Goal: Task Accomplishment & Management: Complete application form

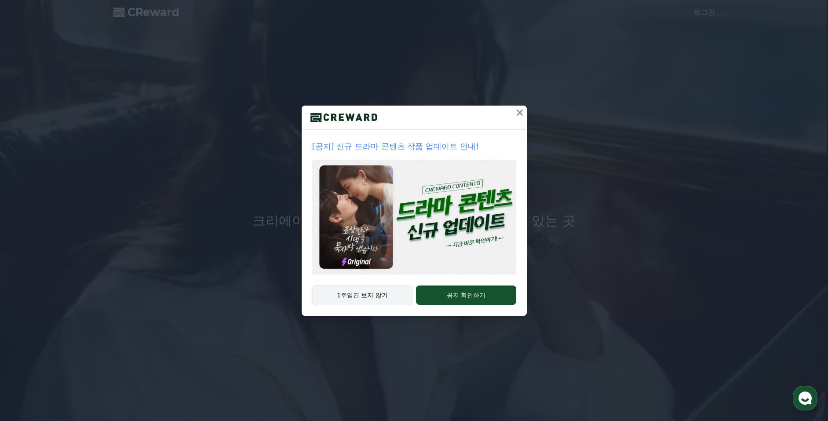
click at [382, 291] on button "1주일간 보지 않기" at bounding box center [362, 295] width 101 height 20
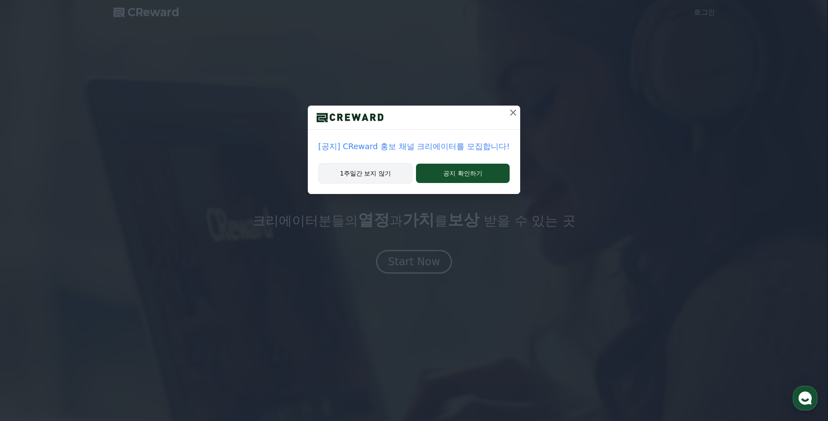
click at [380, 173] on button "1주일간 보지 않기" at bounding box center [365, 173] width 94 height 20
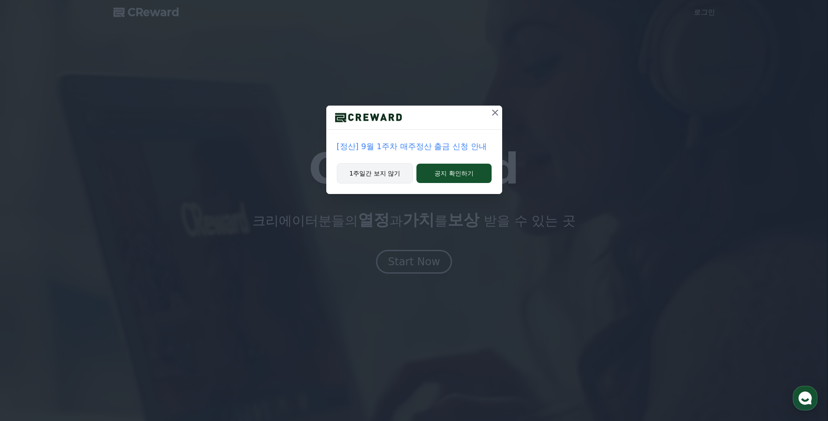
click at [385, 171] on button "1주일간 보지 않기" at bounding box center [375, 173] width 77 height 20
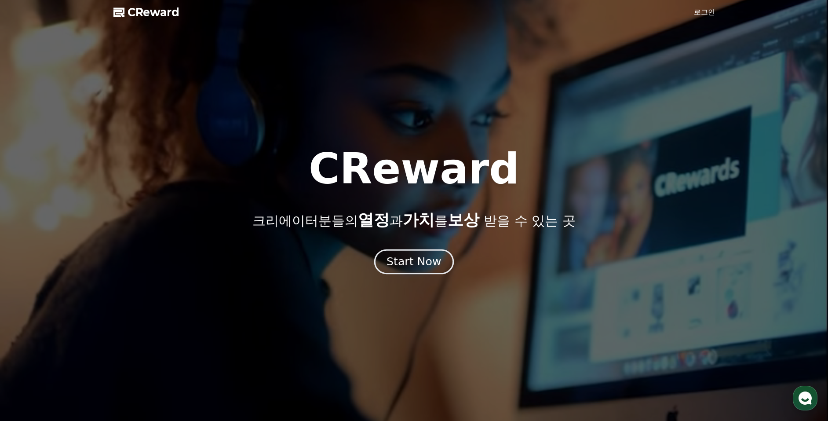
click at [401, 261] on div "Start Now" at bounding box center [414, 261] width 55 height 15
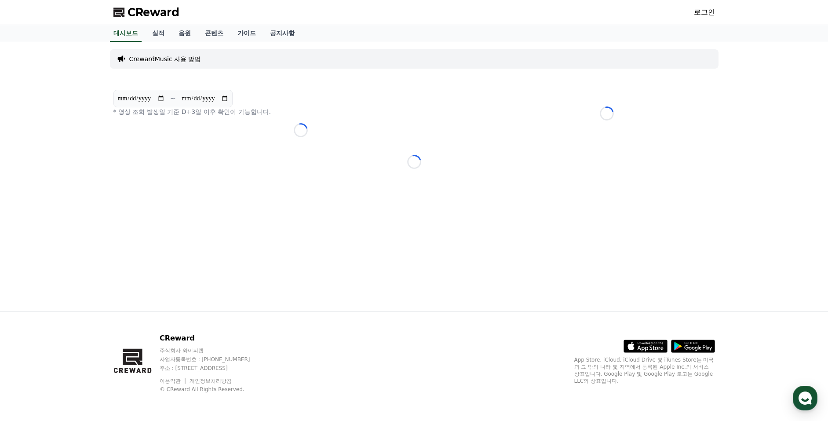
click at [701, 14] on link "로그인" at bounding box center [704, 12] width 21 height 11
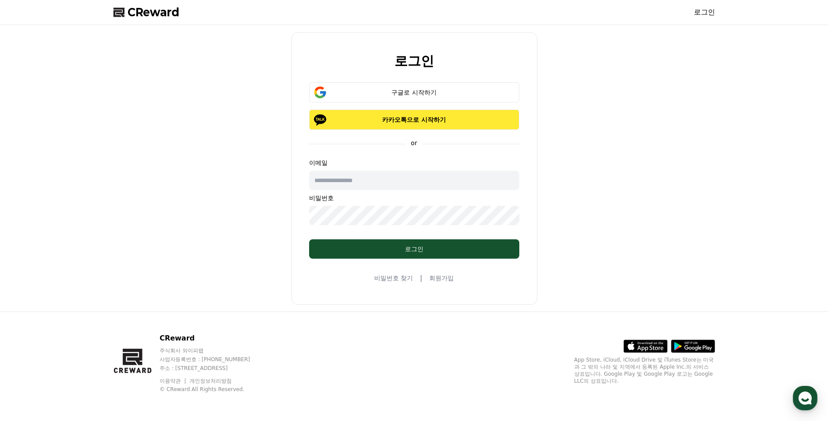
click at [426, 114] on button "카카오톡으로 시작하기" at bounding box center [414, 119] width 210 height 20
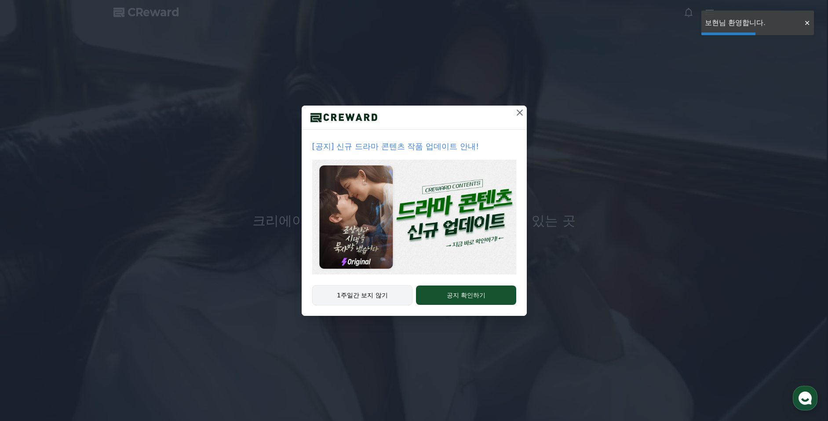
click at [369, 299] on button "1주일간 보지 않기" at bounding box center [362, 295] width 101 height 20
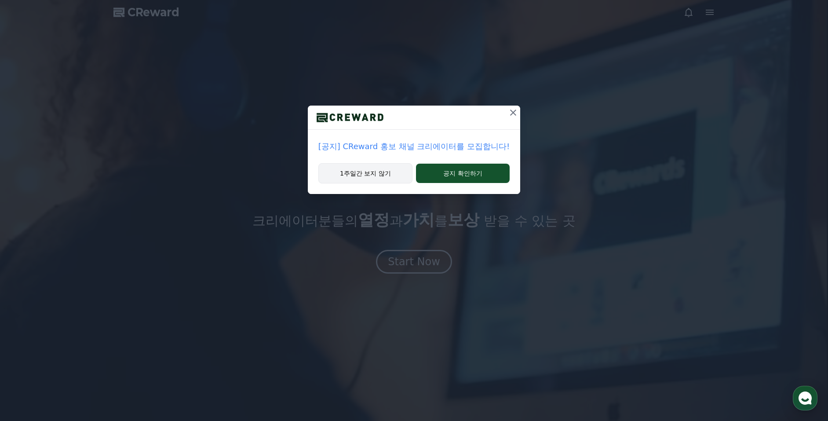
click at [378, 175] on button "1주일간 보지 않기" at bounding box center [365, 173] width 94 height 20
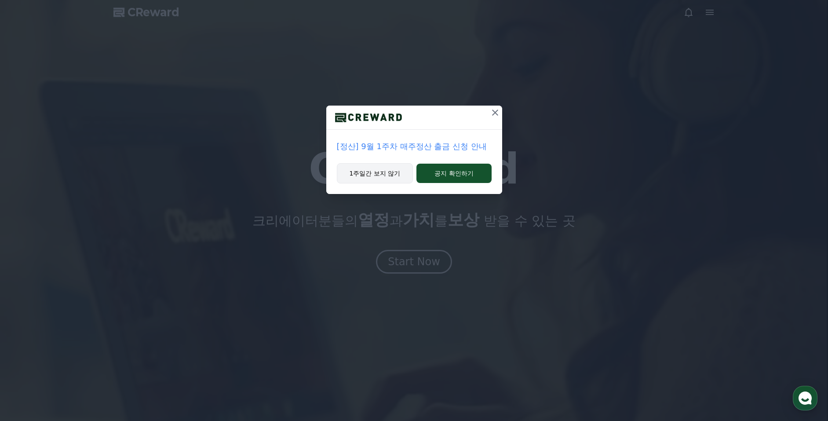
click at [379, 175] on button "1주일간 보지 않기" at bounding box center [375, 173] width 77 height 20
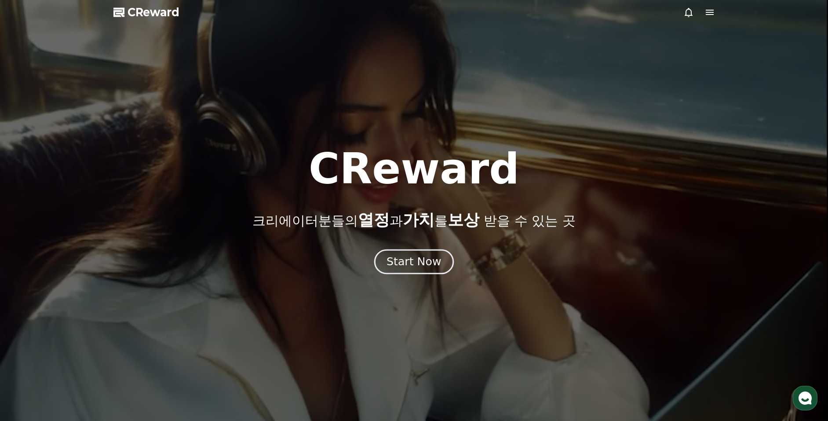
click at [415, 261] on div "Start Now" at bounding box center [414, 261] width 55 height 15
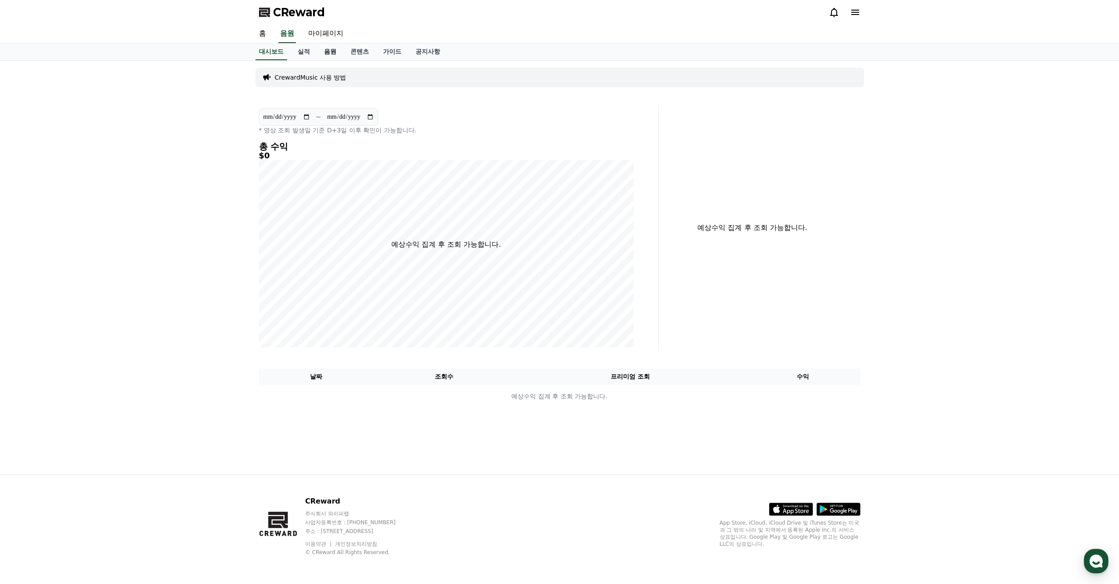
click at [332, 49] on link "음원" at bounding box center [330, 52] width 26 height 17
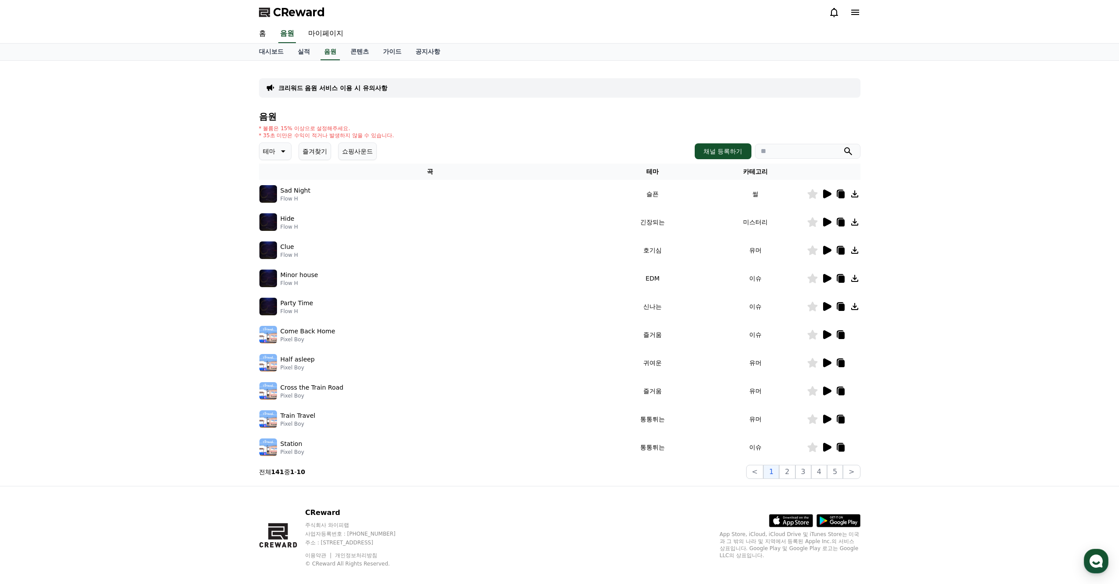
click at [825, 194] on icon at bounding box center [827, 194] width 8 height 9
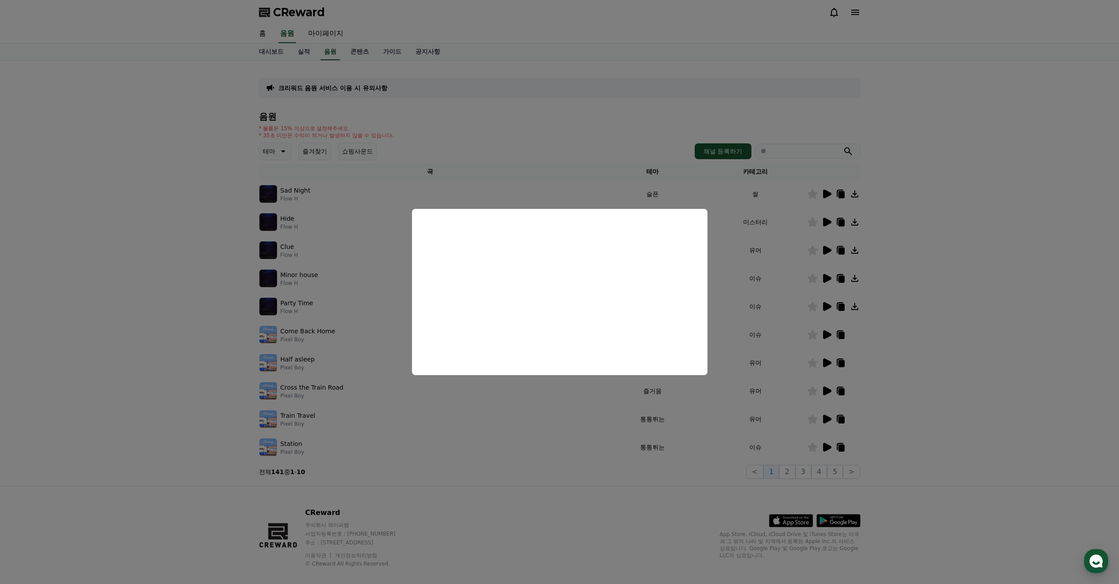
drag, startPoint x: 924, startPoint y: 241, endPoint x: 908, endPoint y: 241, distance: 16.3
click at [828, 241] on button "close modal" at bounding box center [559, 292] width 1119 height 584
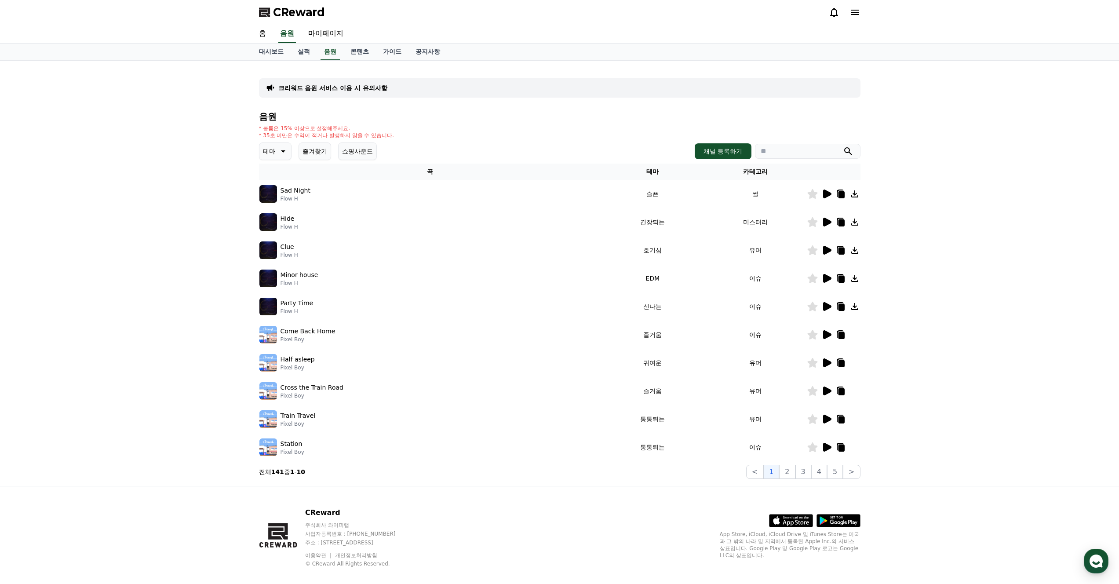
click at [828, 223] on icon at bounding box center [827, 222] width 8 height 9
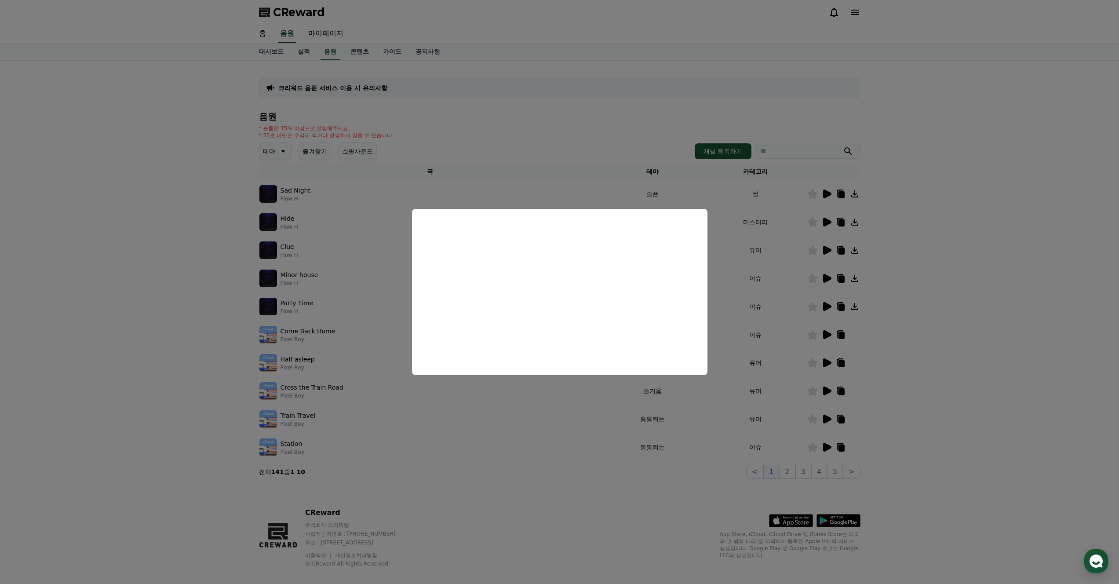
click at [828, 294] on button "close modal" at bounding box center [559, 292] width 1119 height 584
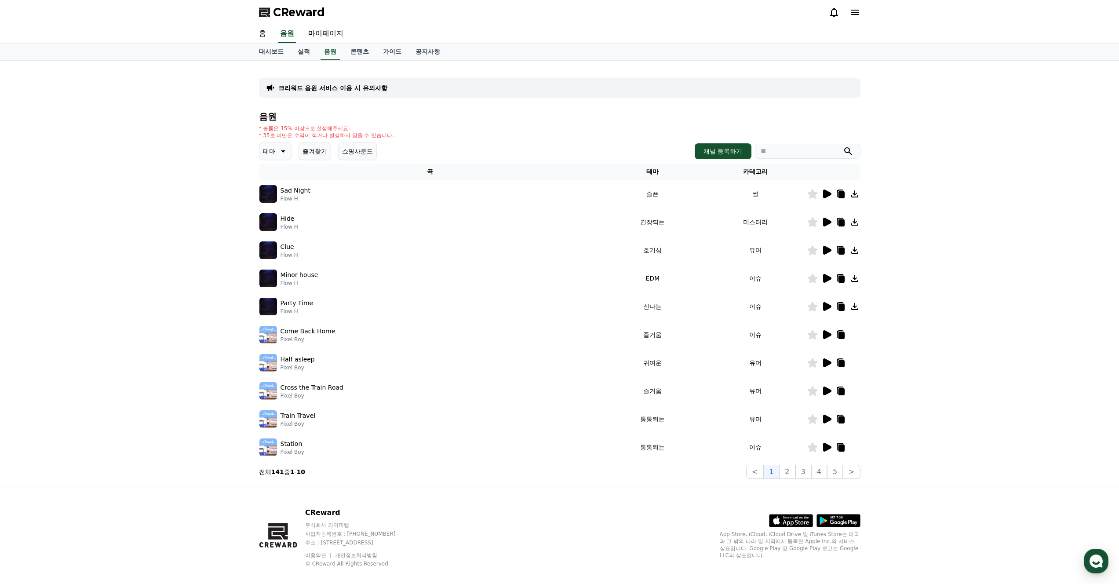
drag, startPoint x: 305, startPoint y: 135, endPoint x: 367, endPoint y: 136, distance: 62.5
click at [367, 136] on p "* 35초 미만은 수익이 적거나 발생하지 않을 수 있습니다." at bounding box center [326, 135] width 135 height 7
drag, startPoint x: 286, startPoint y: 130, endPoint x: 325, endPoint y: 131, distance: 38.7
click at [325, 131] on p "* 볼륨은 15% 이상으로 설정해주세요." at bounding box center [326, 128] width 135 height 7
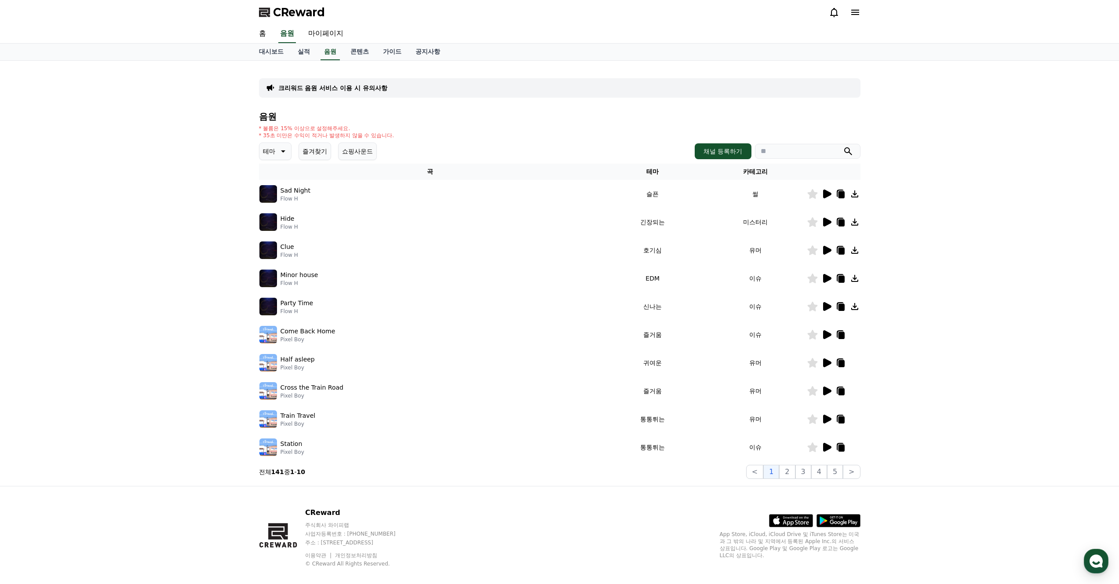
click at [325, 131] on p "* 볼륨은 15% 이상으로 설정해주세요." at bounding box center [326, 128] width 135 height 7
drag, startPoint x: 282, startPoint y: 135, endPoint x: 361, endPoint y: 139, distance: 78.8
click at [361, 139] on p "* 35초 미만은 수익이 적거나 발생하지 않을 수 있습니다." at bounding box center [326, 135] width 135 height 7
click at [358, 57] on link "콘텐츠" at bounding box center [359, 52] width 33 height 17
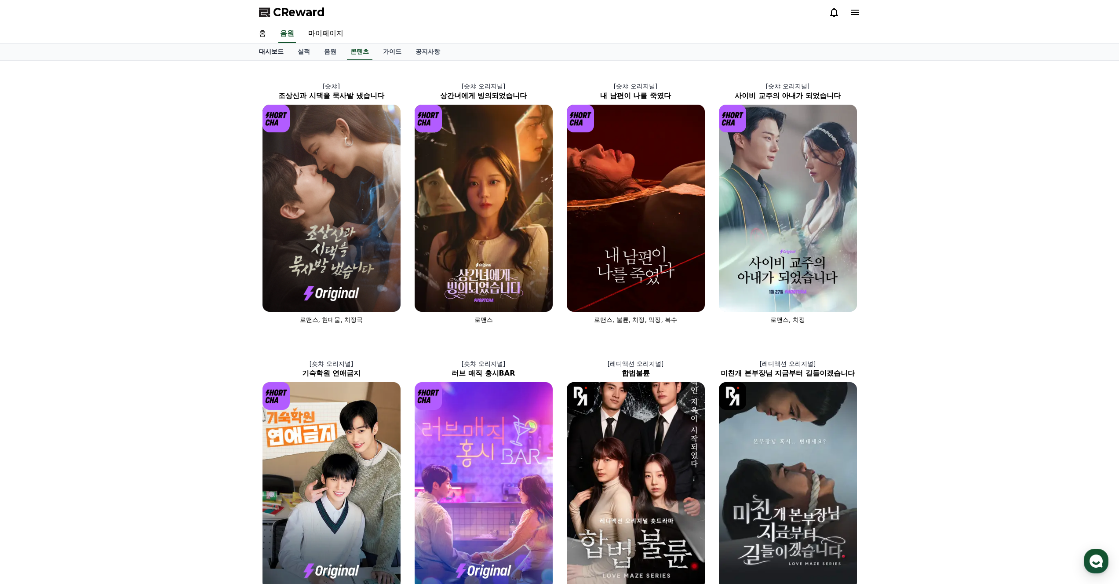
click at [274, 51] on link "대시보드" at bounding box center [271, 52] width 39 height 17
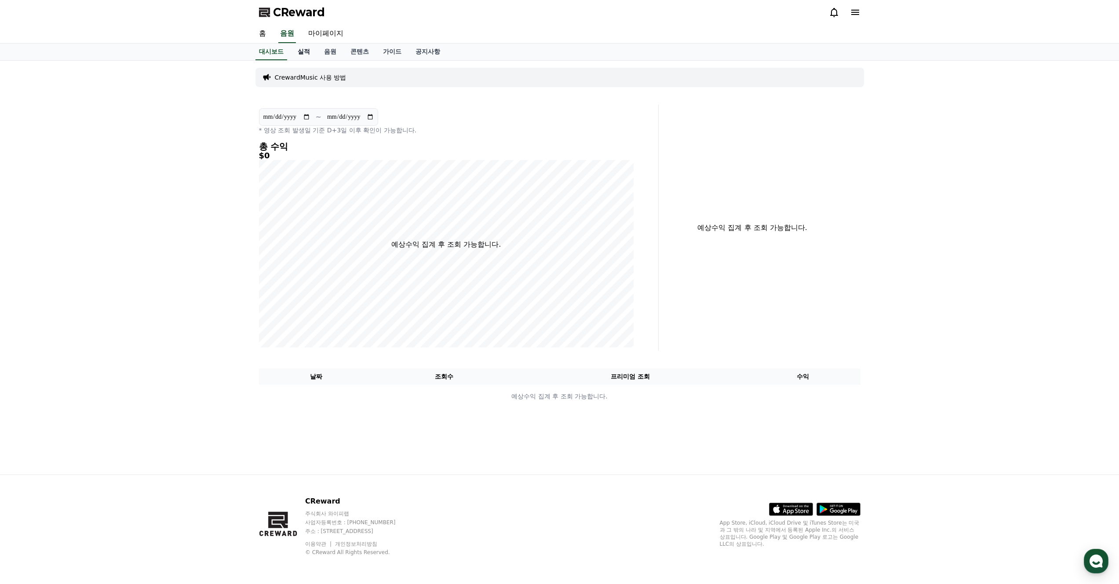
click at [313, 53] on link "실적" at bounding box center [304, 52] width 26 height 17
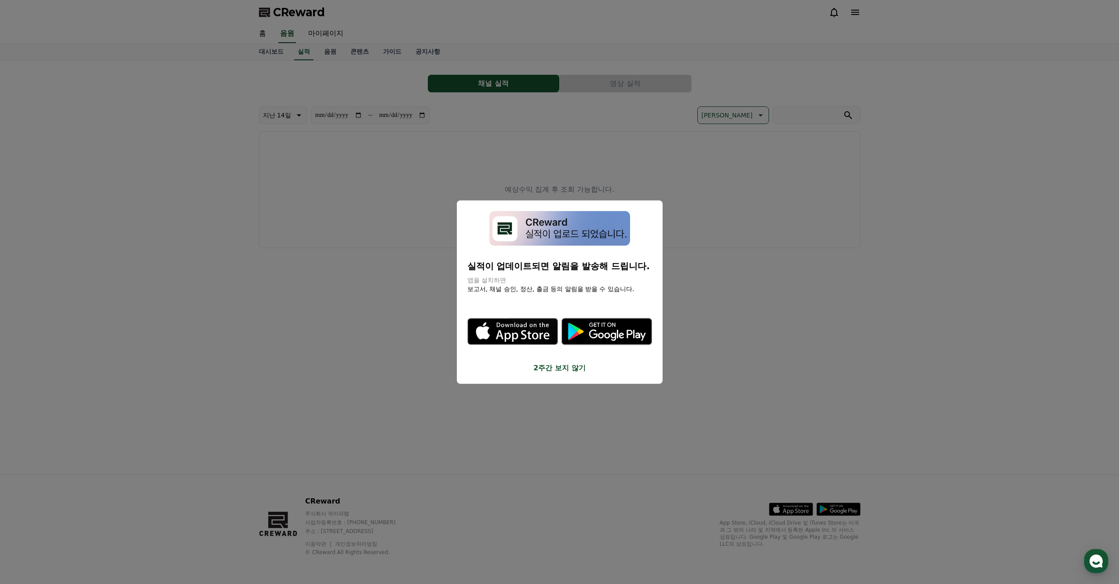
click at [574, 365] on button "2주간 보지 않기" at bounding box center [559, 367] width 185 height 11
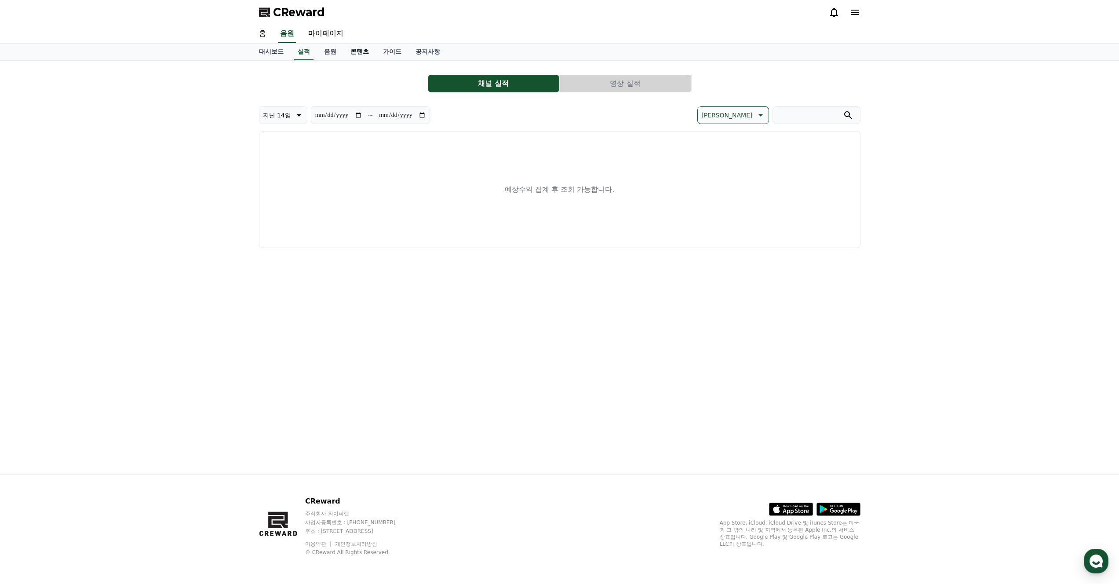
click at [365, 49] on link "콘텐츠" at bounding box center [359, 52] width 33 height 17
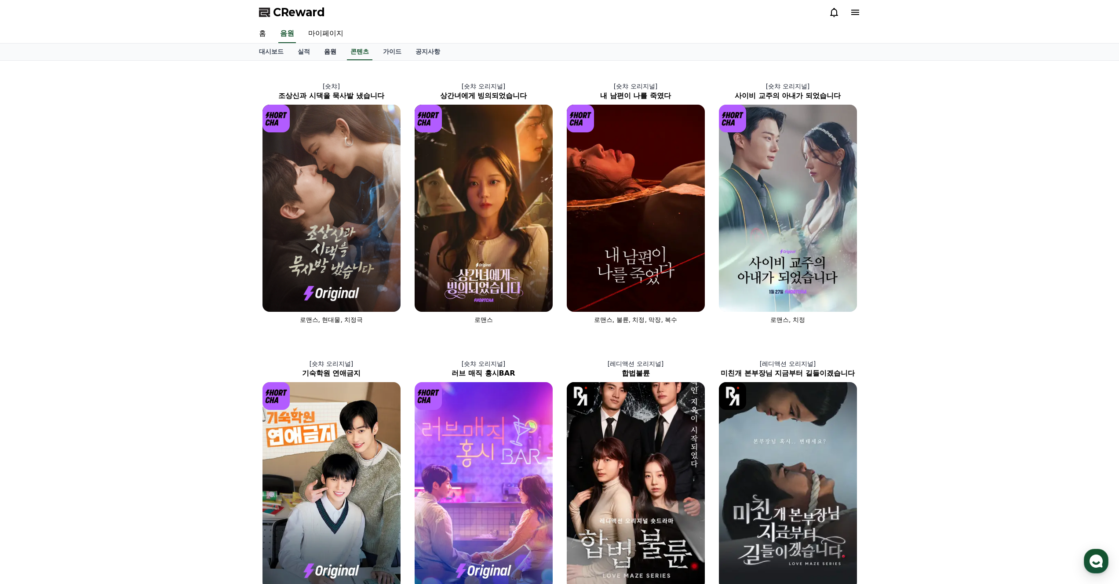
click at [335, 50] on link "음원" at bounding box center [330, 52] width 26 height 17
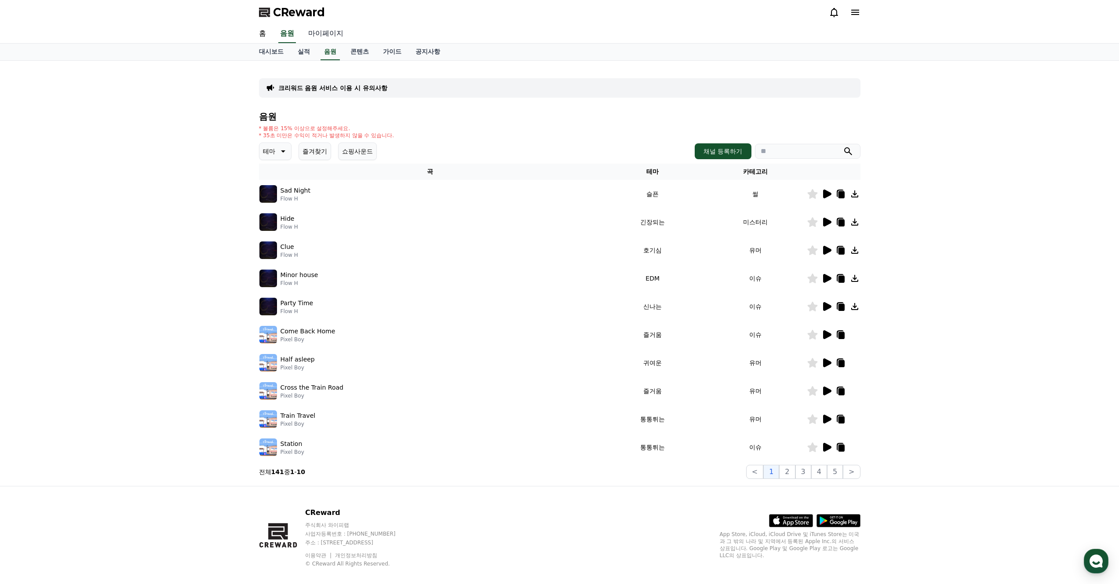
click at [325, 33] on link "마이페이지" at bounding box center [325, 34] width 49 height 18
select select "**********"
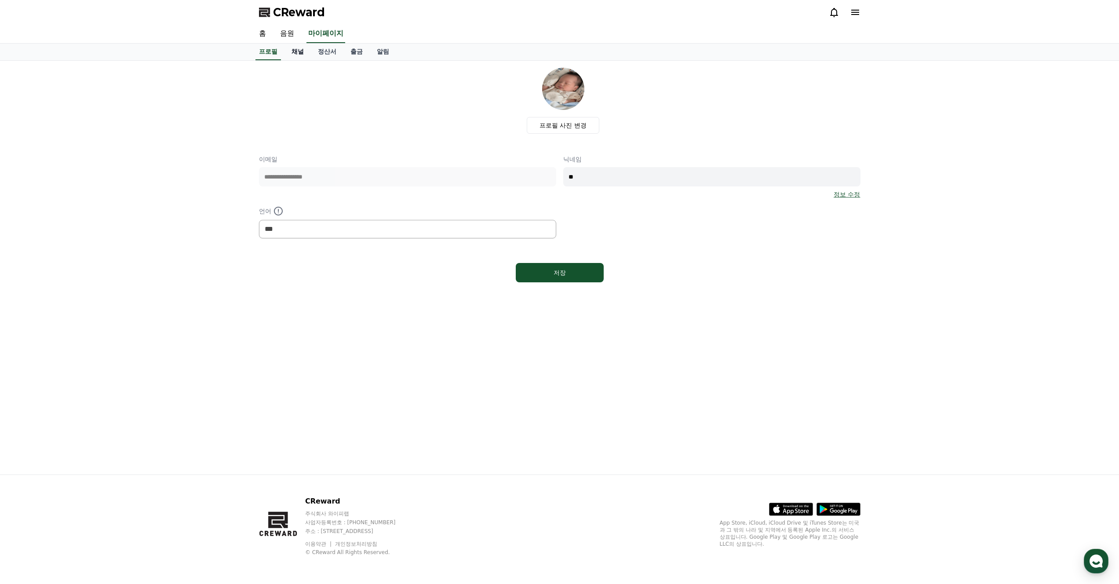
click at [301, 50] on link "채널" at bounding box center [298, 52] width 26 height 17
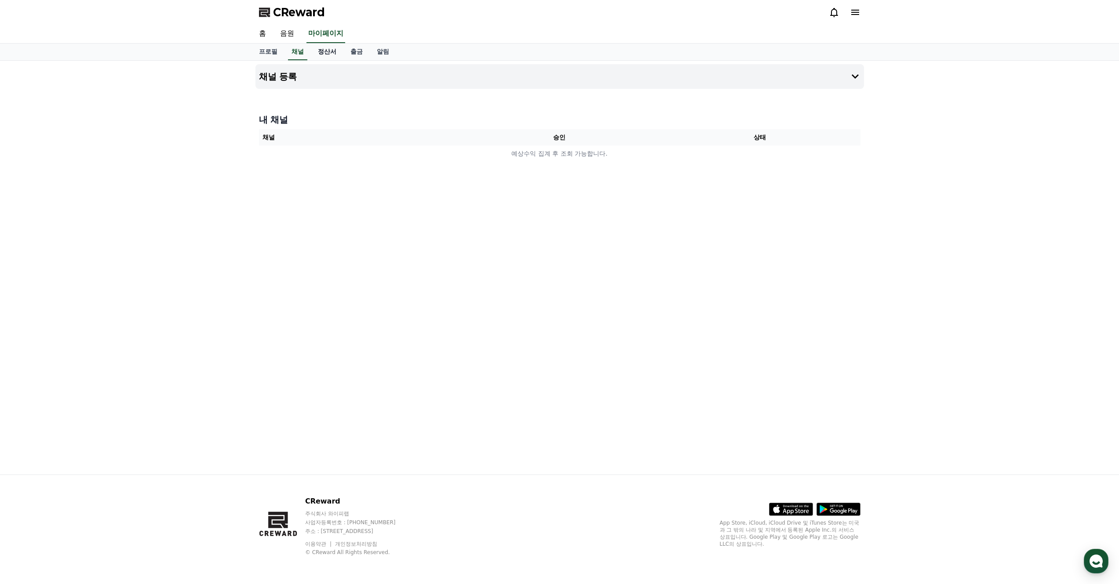
click at [332, 53] on link "정산서" at bounding box center [327, 52] width 33 height 17
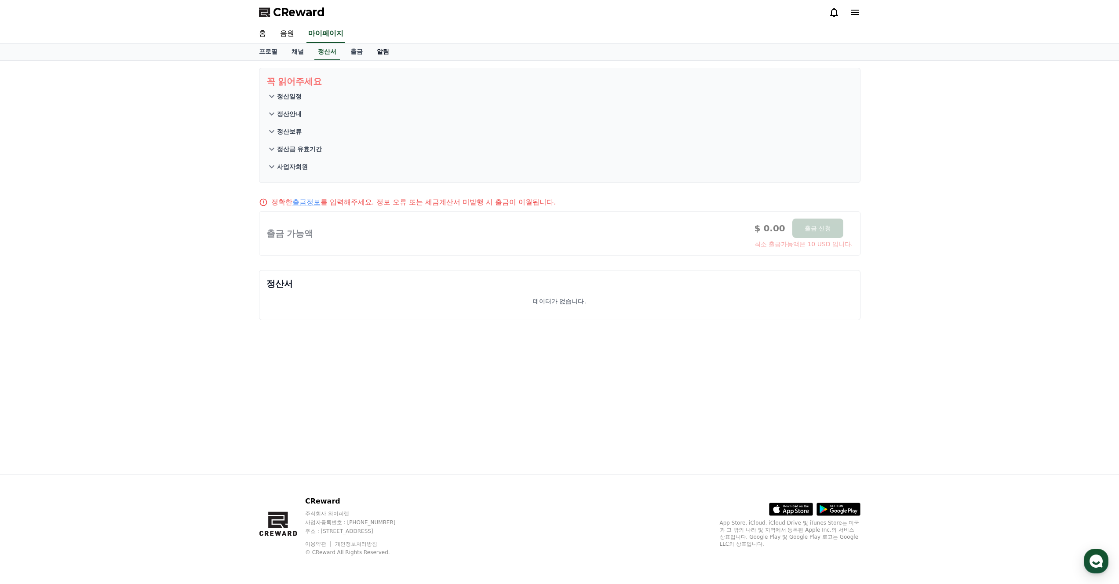
click at [372, 53] on link "알림" at bounding box center [383, 52] width 26 height 17
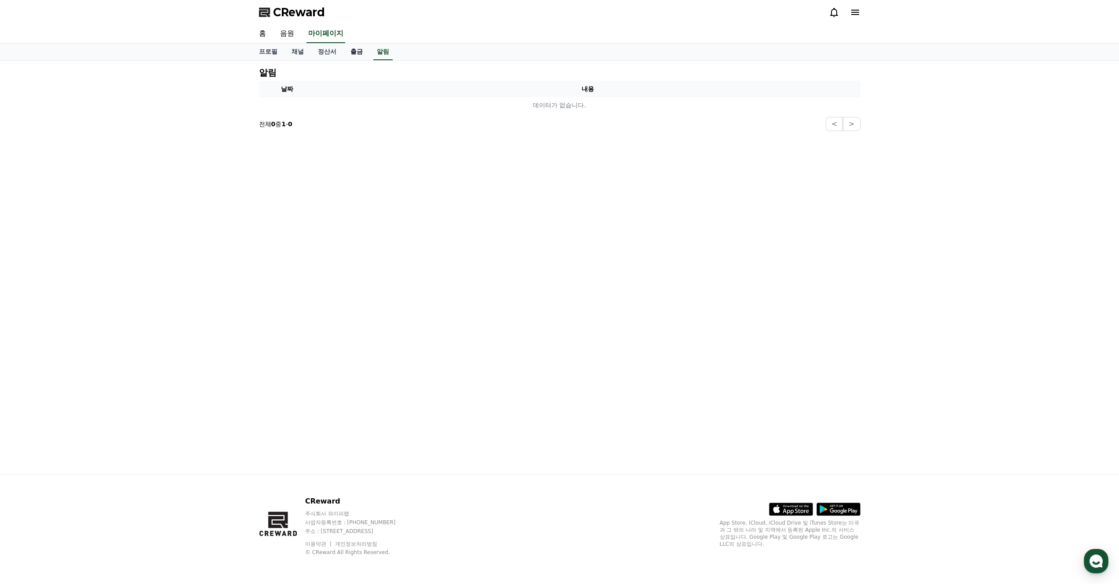
click at [356, 51] on link "출금" at bounding box center [356, 52] width 26 height 17
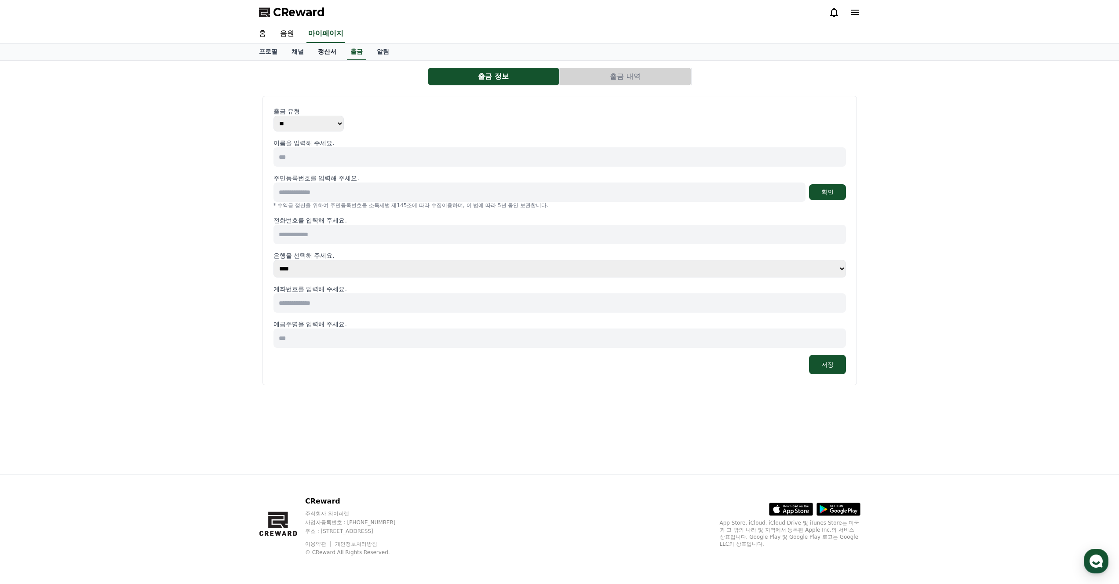
click at [322, 49] on link "정산서" at bounding box center [327, 52] width 33 height 17
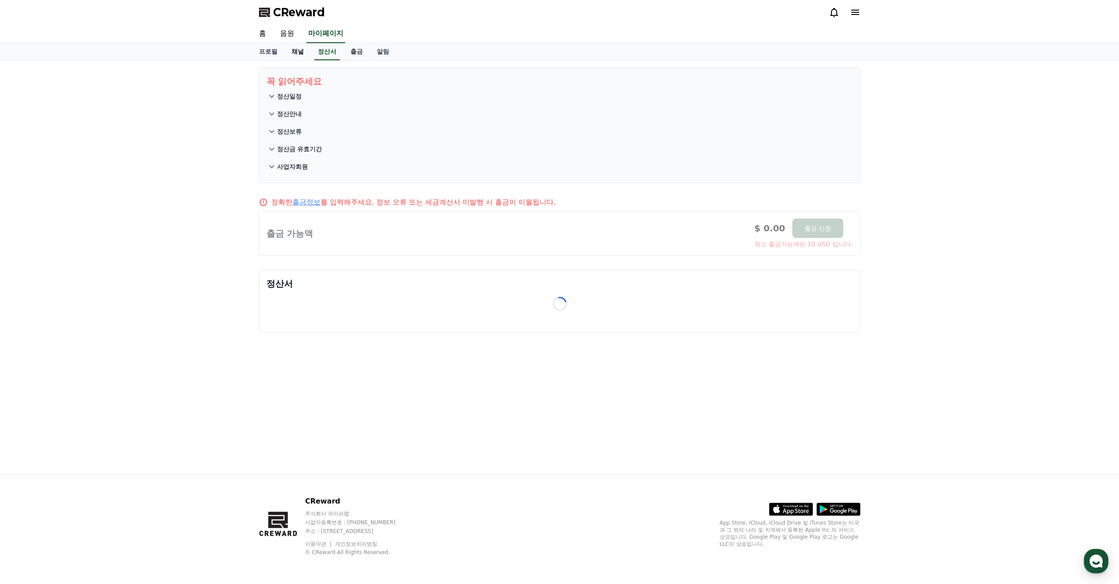
click at [294, 50] on link "채널" at bounding box center [298, 52] width 26 height 17
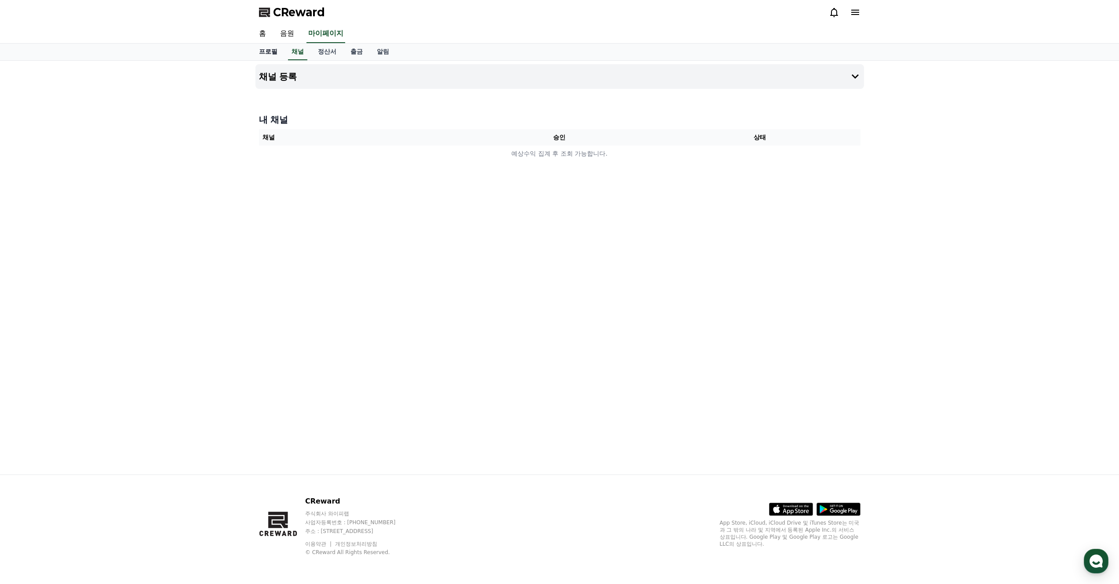
click at [270, 47] on link "프로필" at bounding box center [268, 52] width 33 height 17
select select "**********"
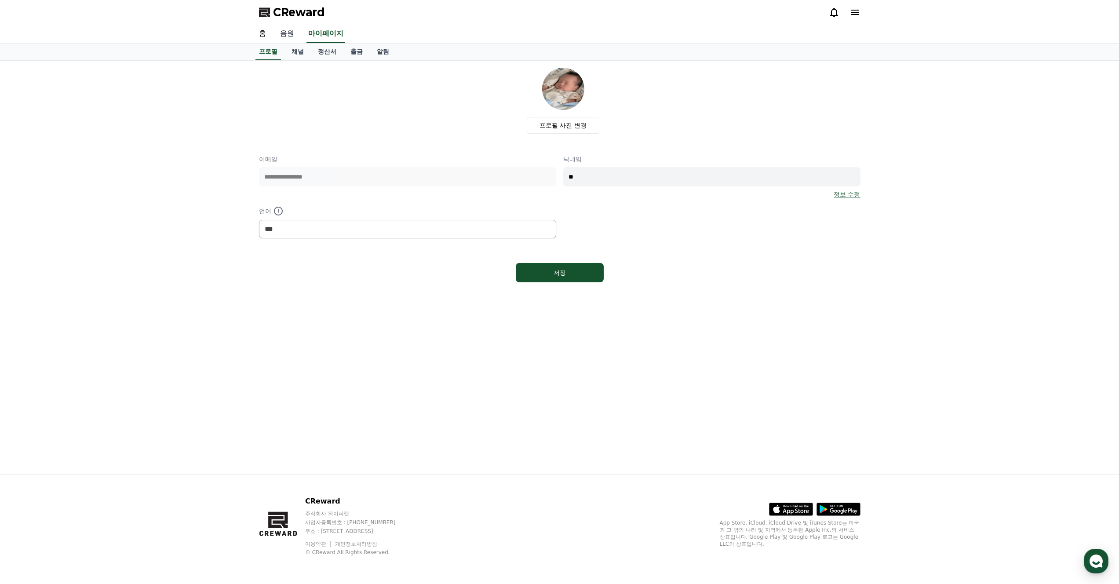
click at [289, 32] on link "음원" at bounding box center [287, 34] width 28 height 18
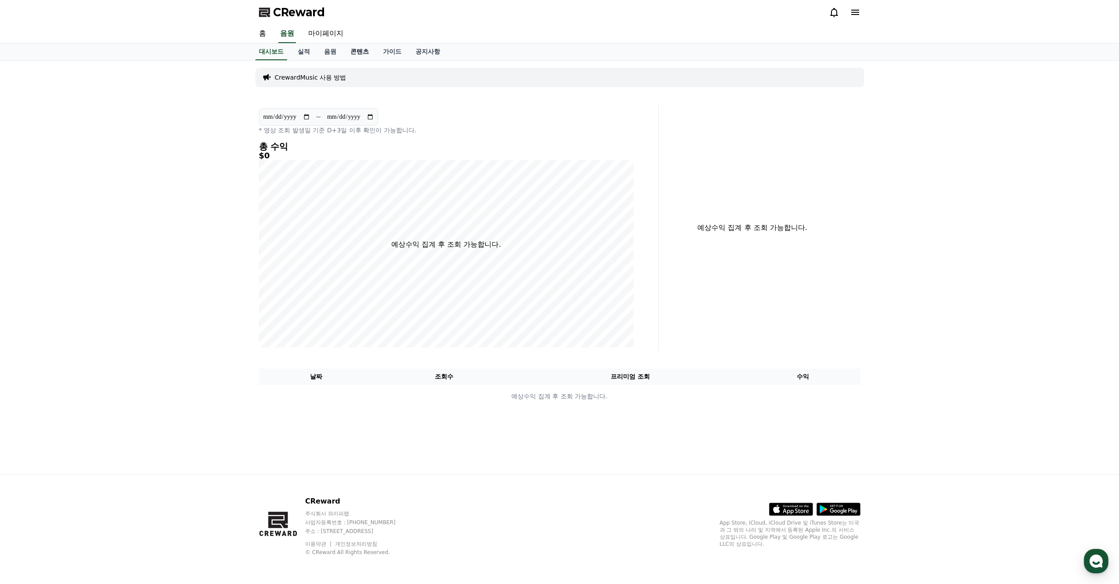
click at [351, 48] on link "콘텐츠" at bounding box center [359, 52] width 33 height 17
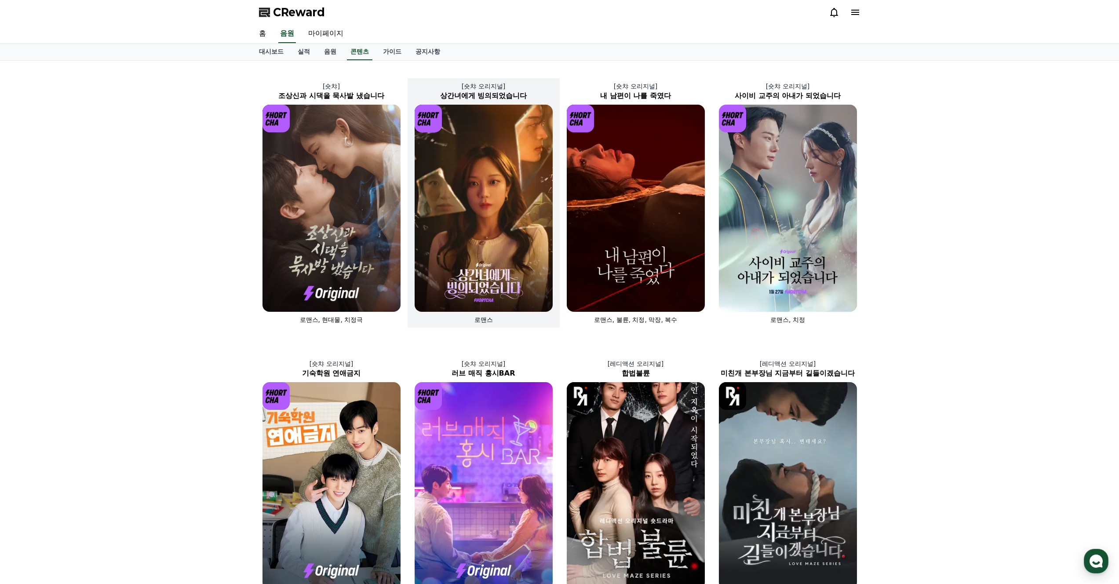
click at [497, 267] on img at bounding box center [484, 208] width 138 height 207
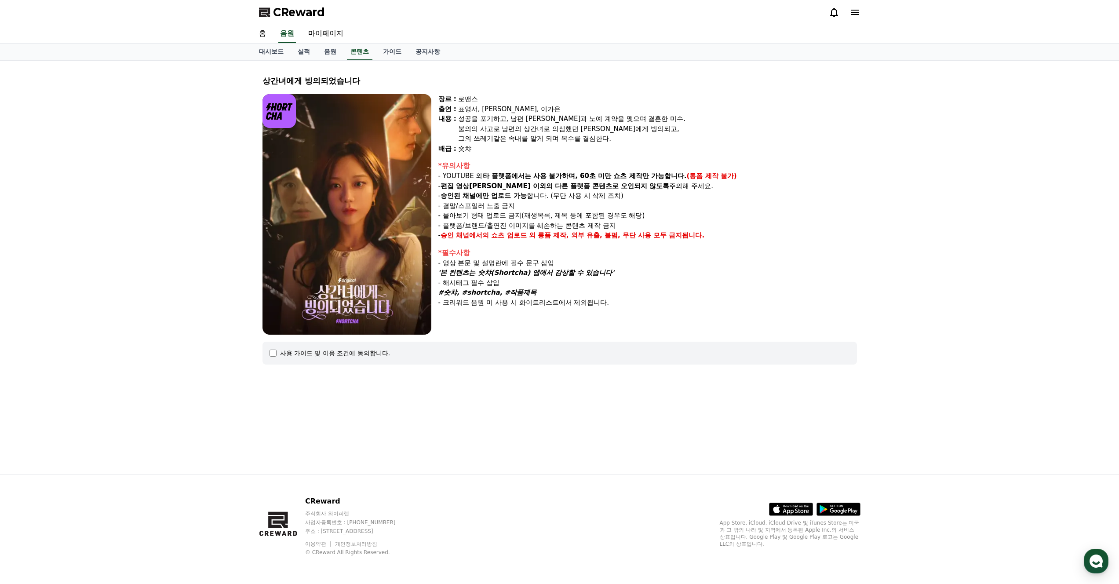
drag, startPoint x: 488, startPoint y: 180, endPoint x: 557, endPoint y: 183, distance: 68.7
click at [557, 183] on div "*유의사항 - YOUTUBE 외 타 플랫폼에서는 사용 불가하며, 60초 미만 쇼츠 제작만 가능합니다. (롱폼 제작 불가) - 편집 영상이 숏챠…" at bounding box center [647, 201] width 419 height 80
click at [557, 183] on strong "다른 플랫폼 콘텐츠로 오인되지 않도록" at bounding box center [612, 186] width 115 height 8
drag, startPoint x: 557, startPoint y: 179, endPoint x: 612, endPoint y: 175, distance: 55.2
click at [612, 175] on strong "타 플랫폼에서는 사용 불가하며, 60초 미만 쇼츠 제작만 가능합니다." at bounding box center [585, 176] width 204 height 8
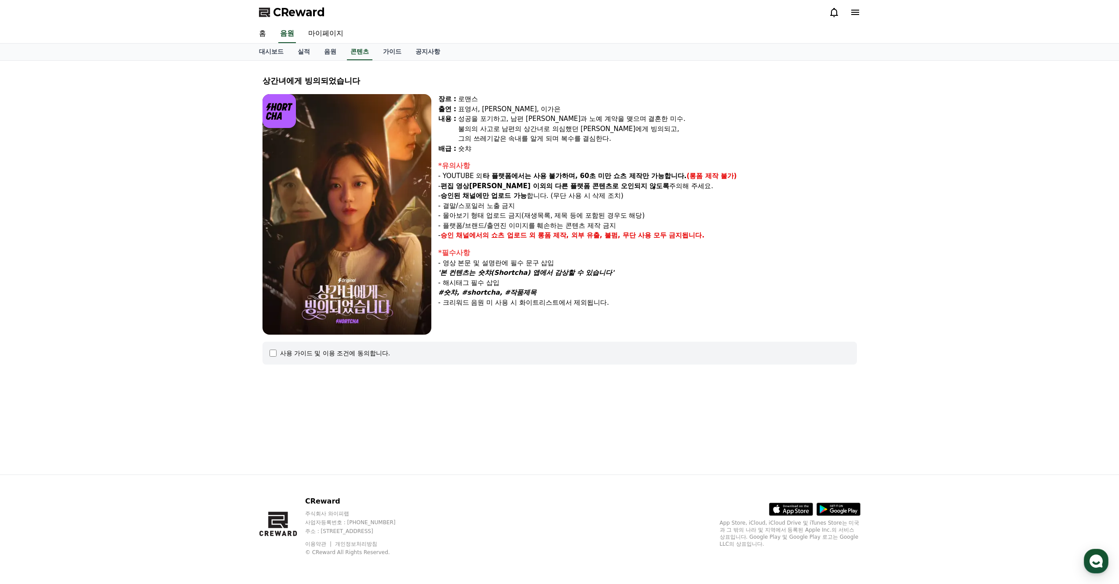
click at [612, 175] on strong "타 플랫폼에서는 사용 불가하며, 60초 미만 쇼츠 제작만 가능합니다." at bounding box center [585, 176] width 204 height 8
drag, startPoint x: 579, startPoint y: 175, endPoint x: 701, endPoint y: 179, distance: 121.9
click at [701, 179] on p "- YOUTUBE 외 타 플랫폼에서는 사용 불가하며, 60초 미만 쇼츠 제작만 가능합니다. (롱폼 제작 불가)" at bounding box center [647, 176] width 419 height 10
click at [701, 179] on strong "(롱폼 제작 불가)" at bounding box center [712, 176] width 50 height 8
drag, startPoint x: 448, startPoint y: 185, endPoint x: 568, endPoint y: 189, distance: 120.1
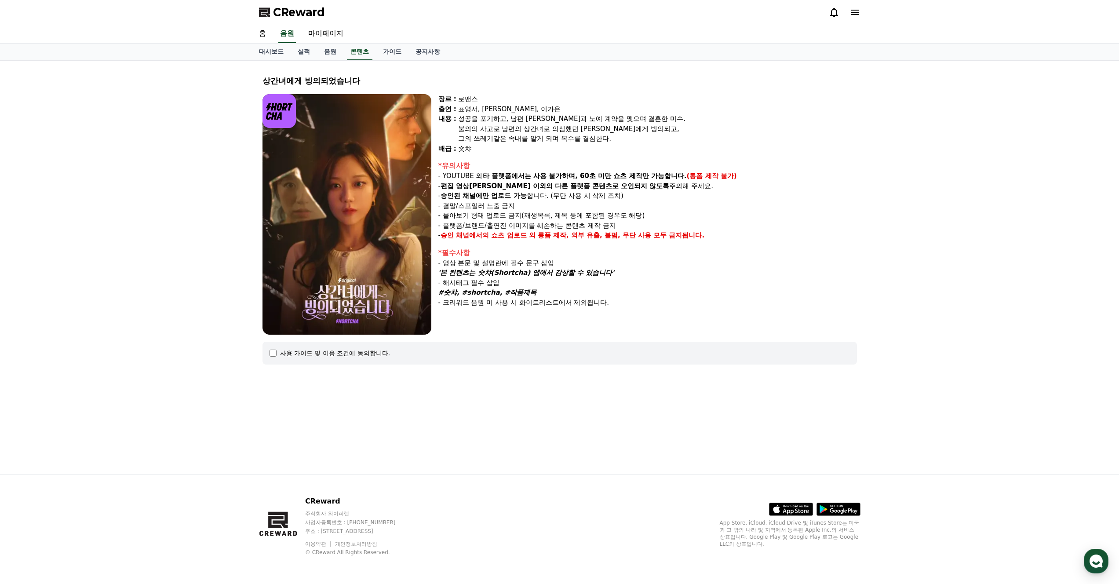
click at [568, 189] on p "- 편집 영상이 숏챠 이외의 다른 플랫폼 콘텐츠로 오인되지 않도록 주의해 주세요." at bounding box center [647, 186] width 419 height 10
click at [568, 189] on strong "다른 플랫폼 콘텐츠로 오인되지 않도록" at bounding box center [612, 186] width 115 height 8
drag, startPoint x: 502, startPoint y: 187, endPoint x: 580, endPoint y: 187, distance: 78.7
click at [580, 187] on p "- 편집 영상이 숏챠 이외의 다른 플랫폼 콘텐츠로 오인되지 않도록 주의해 주세요." at bounding box center [647, 186] width 419 height 10
click at [580, 187] on strong "다른 플랫폼 콘텐츠로 오인되지 않도록" at bounding box center [612, 186] width 115 height 8
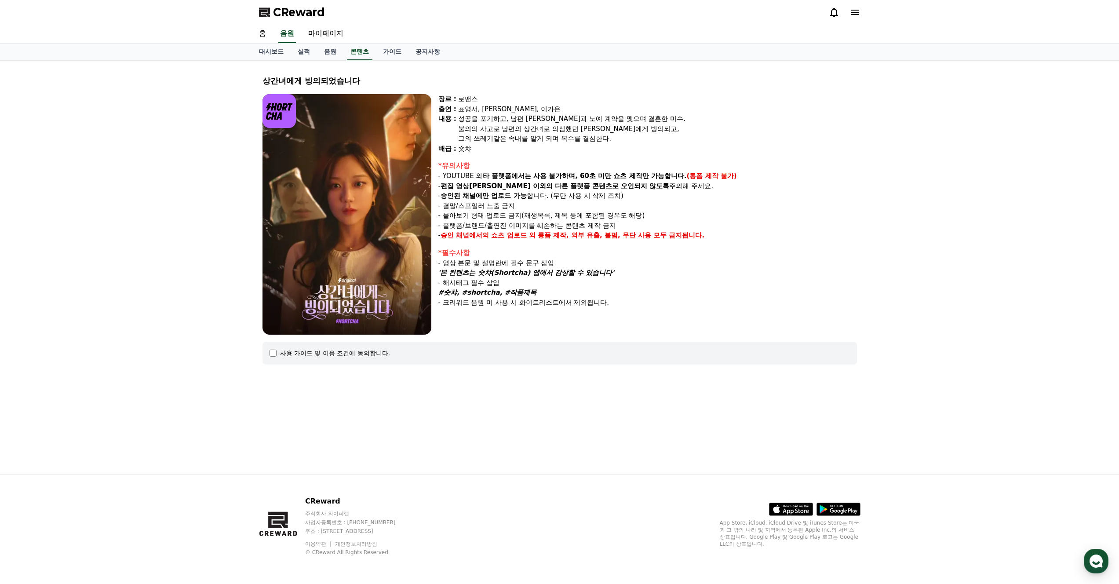
drag, startPoint x: 445, startPoint y: 183, endPoint x: 486, endPoint y: 185, distance: 41.8
click at [486, 185] on p "- 편집 영상이 숏챠 이외의 다른 플랫폼 콘텐츠로 오인되지 않도록 주의해 주세요." at bounding box center [647, 186] width 419 height 10
click at [486, 185] on strong "편집 영상이 숏챠 이외의" at bounding box center [497, 186] width 112 height 8
drag, startPoint x: 473, startPoint y: 182, endPoint x: 524, endPoint y: 187, distance: 50.8
click at [524, 187] on p "- 편집 영상이 숏챠 이외의 다른 플랫폼 콘텐츠로 오인되지 않도록 주의해 주세요." at bounding box center [647, 186] width 419 height 10
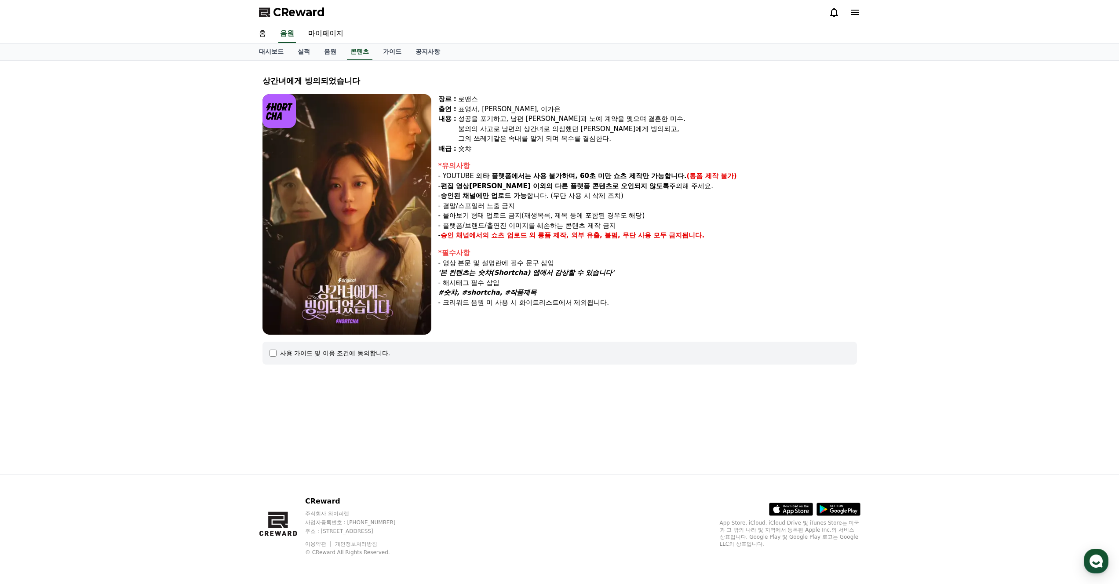
click at [555, 187] on strong "다른 플랫폼 콘텐츠로 오인되지 않도록" at bounding box center [612, 186] width 115 height 8
drag, startPoint x: 522, startPoint y: 188, endPoint x: 573, endPoint y: 186, distance: 51.9
click at [573, 186] on strong "다른 플랫폼 콘텐츠로 오인되지 않도록" at bounding box center [612, 186] width 115 height 8
drag, startPoint x: 544, startPoint y: 184, endPoint x: 584, endPoint y: 185, distance: 40.5
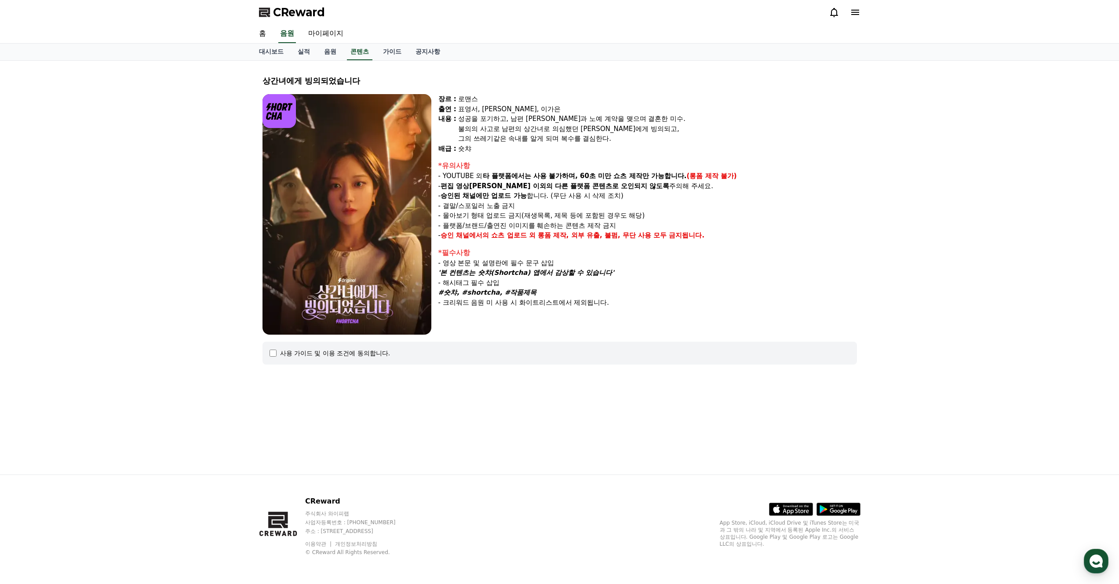
click at [584, 185] on strong "다른 플랫폼 콘텐츠로 오인되지 않도록" at bounding box center [612, 186] width 115 height 8
click at [585, 185] on strong "다른 플랫폼 콘텐츠로 오인되지 않도록" at bounding box center [612, 186] width 115 height 8
drag, startPoint x: 601, startPoint y: 184, endPoint x: 488, endPoint y: 182, distance: 113.5
click at [488, 182] on p "- 편집 영상이 숏챠 이외의 다른 플랫폼 콘텐츠로 오인되지 않도록 주의해 주세요." at bounding box center [647, 186] width 419 height 10
click at [488, 182] on strong "편집 영상이 숏챠 이외의" at bounding box center [497, 186] width 112 height 8
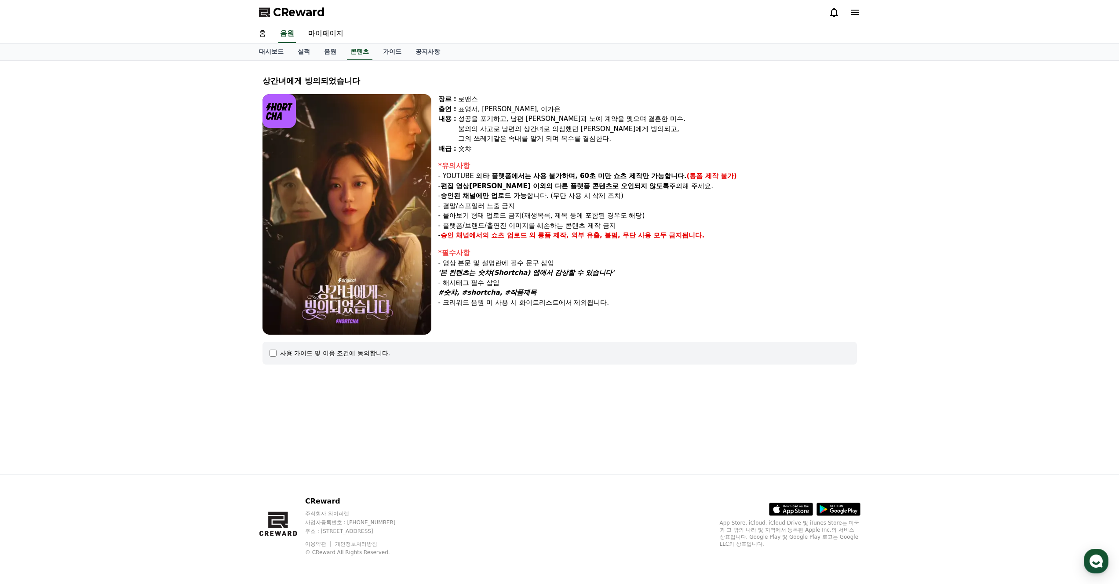
drag, startPoint x: 500, startPoint y: 186, endPoint x: 540, endPoint y: 190, distance: 41.0
click at [540, 190] on p "- 편집 영상이 숏챠 이외의 다른 플랫폼 콘텐츠로 오인되지 않도록 주의해 주세요." at bounding box center [647, 186] width 419 height 10
click at [555, 190] on strong "다른 플랫폼 콘텐츠로 오인되지 않도록" at bounding box center [612, 186] width 115 height 8
drag, startPoint x: 477, startPoint y: 186, endPoint x: 541, endPoint y: 193, distance: 64.2
click at [541, 193] on div "*유의사항 - YOUTUBE 외 타 플랫폼에서는 사용 불가하며, 60초 미만 쇼츠 제작만 가능합니다. (롱폼 제작 불가) - 편집 영상이 숏챠…" at bounding box center [647, 201] width 419 height 80
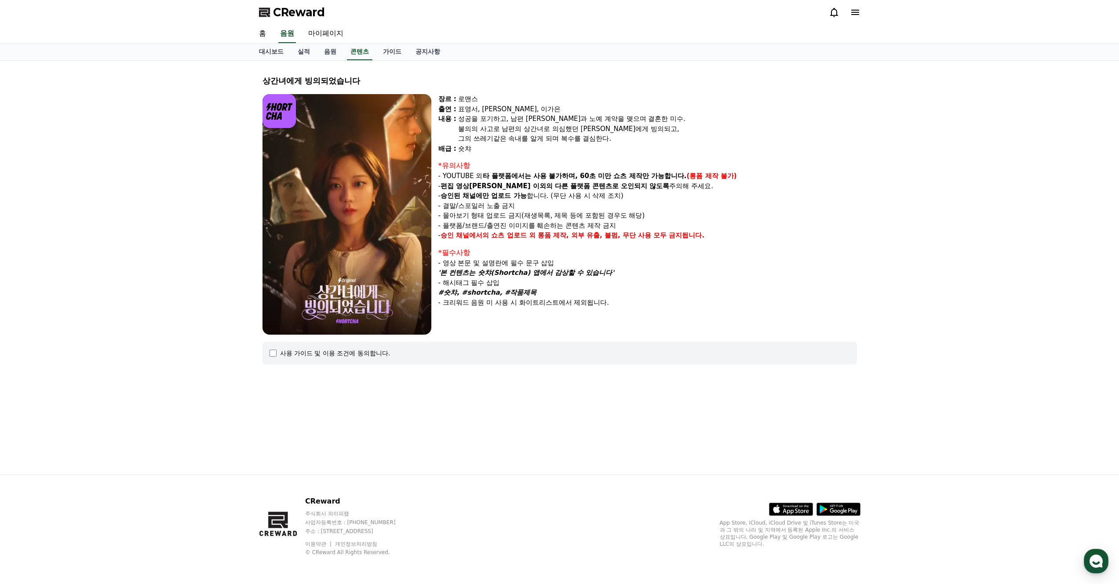
click at [541, 193] on p "- 승인된 채널에만 업로드 가능 합니다. (무단 사용 시 삭제 조치)" at bounding box center [647, 196] width 419 height 10
drag, startPoint x: 448, startPoint y: 204, endPoint x: 501, endPoint y: 210, distance: 53.1
click at [501, 210] on p "- 결말/스포일러 노출 금지" at bounding box center [647, 206] width 419 height 10
drag, startPoint x: 465, startPoint y: 198, endPoint x: 518, endPoint y: 200, distance: 53.2
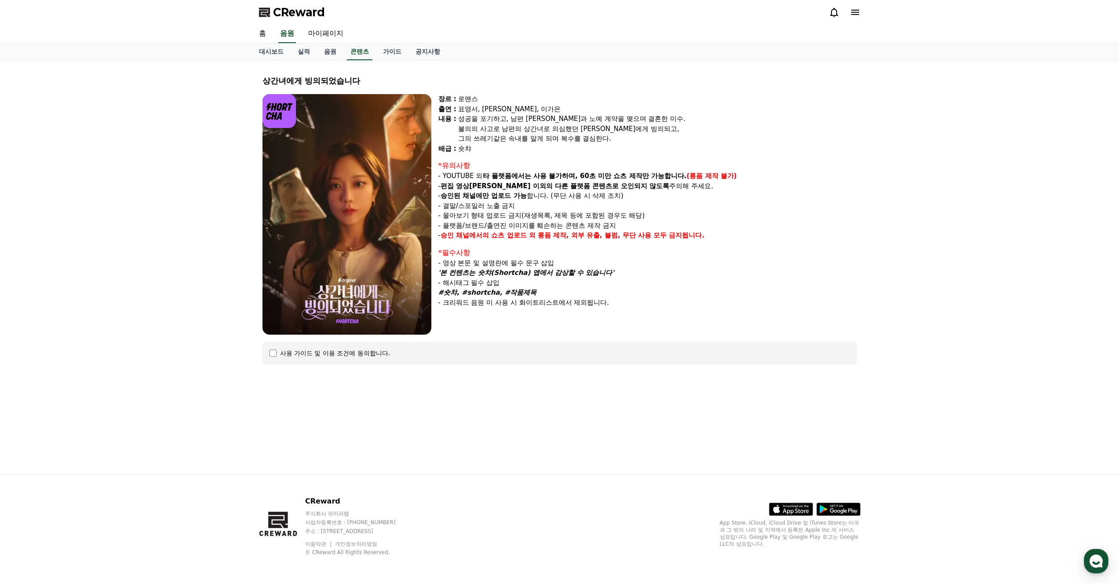
click at [518, 200] on strong "승인된 채널에만 업로드 가능" at bounding box center [484, 196] width 86 height 8
drag, startPoint x: 448, startPoint y: 196, endPoint x: 528, endPoint y: 199, distance: 80.5
click at [527, 199] on strong "승인된 채널에만 업로드 가능" at bounding box center [484, 196] width 86 height 8
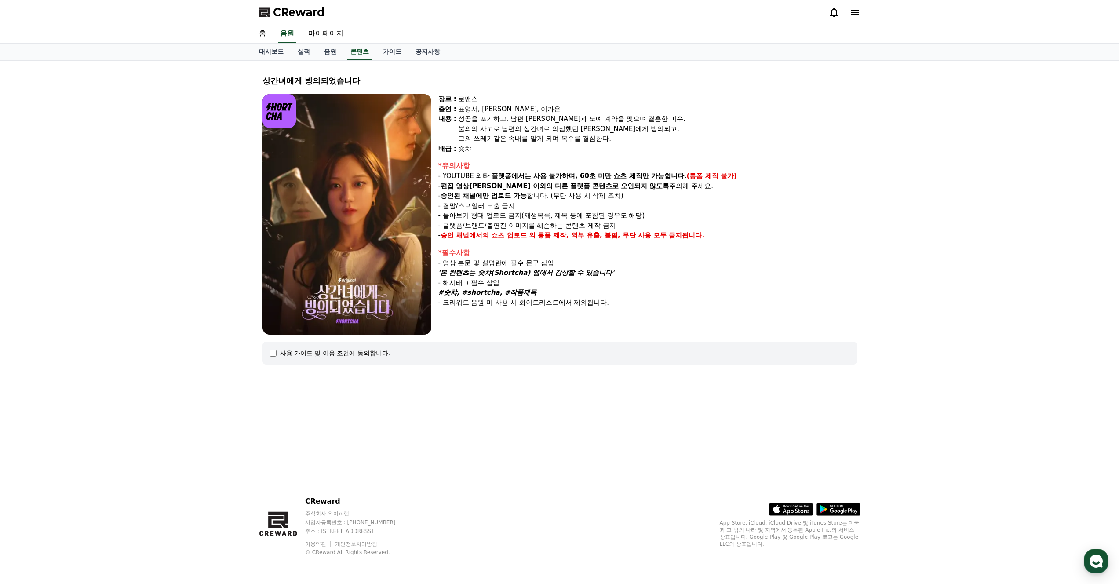
drag, startPoint x: 442, startPoint y: 197, endPoint x: 596, endPoint y: 196, distance: 154.8
click at [596, 196] on p "- 승인된 채널에만 업로드 가능 합니다. (무단 사용 시 삭제 조치)" at bounding box center [647, 196] width 419 height 10
drag, startPoint x: 442, startPoint y: 174, endPoint x: 514, endPoint y: 182, distance: 71.6
click at [514, 182] on div "*유의사항 - YOUTUBE 외 타 플랫폼에서는 사용 불가하며, 60초 미만 쇼츠 제작만 가능합니다. (롱폼 제작 불가) - 편집 영상이 숏챠…" at bounding box center [647, 201] width 419 height 80
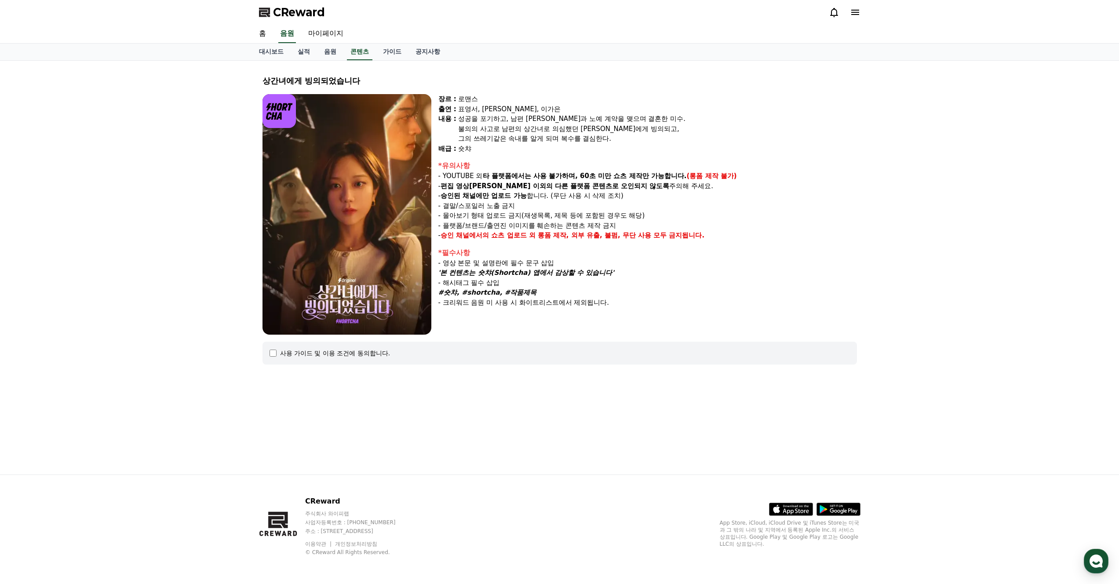
click at [514, 182] on strong "편집 영상이 숏챠 이외의" at bounding box center [497, 186] width 112 height 8
drag, startPoint x: 466, startPoint y: 116, endPoint x: 532, endPoint y: 129, distance: 67.3
click at [532, 129] on div "성공을 포기하고, 남편 수혁과 노예 계약을 맺으며 결혼한 미수. 불의의 사고로 남편의 상간녀로 의심했던 지안에게 빙의되고, 그의 쓰레기같은 속…" at bounding box center [657, 129] width 399 height 30
click at [533, 129] on div "불의의 사고로 남편의 상간녀로 의심했던 지안에게 빙의되고," at bounding box center [657, 129] width 399 height 10
drag, startPoint x: 453, startPoint y: 178, endPoint x: 647, endPoint y: 177, distance: 193.9
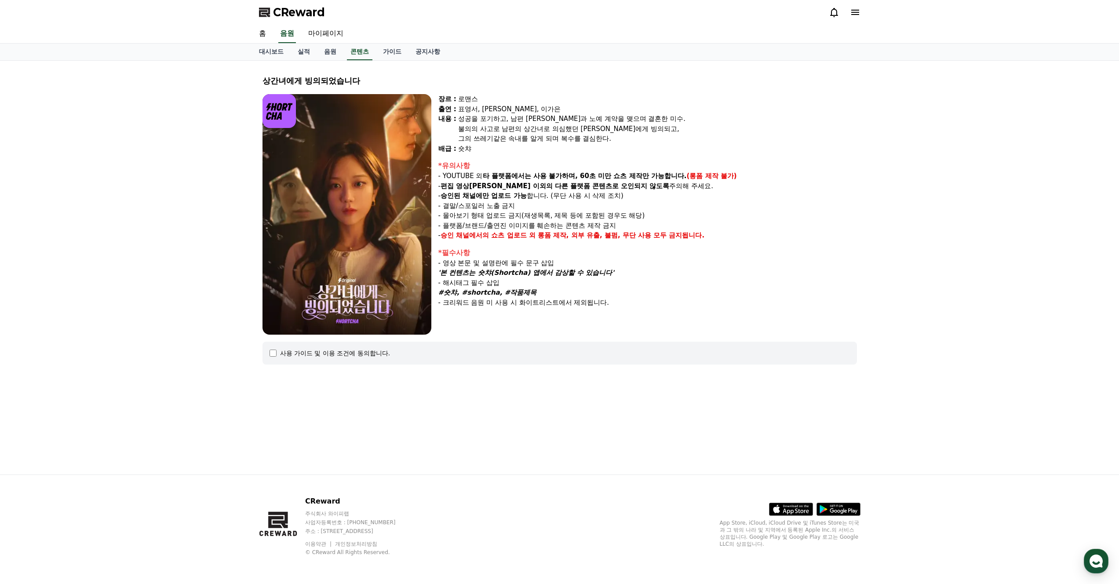
click at [647, 177] on p "- YOUTUBE 외 타 플랫폼에서는 사용 불가하며, 60초 미만 쇼츠 제작만 가능합니다. (롱폼 제작 불가)" at bounding box center [647, 176] width 419 height 10
click at [647, 177] on strong "타 플랫폼에서는 사용 불가하며, 60초 미만 쇼츠 제작만 가능합니다." at bounding box center [585, 176] width 204 height 8
drag, startPoint x: 454, startPoint y: 196, endPoint x: 599, endPoint y: 199, distance: 145.6
click at [599, 199] on p "- 승인된 채널에만 업로드 가능 합니다. (무단 사용 시 삭제 조치)" at bounding box center [647, 196] width 419 height 10
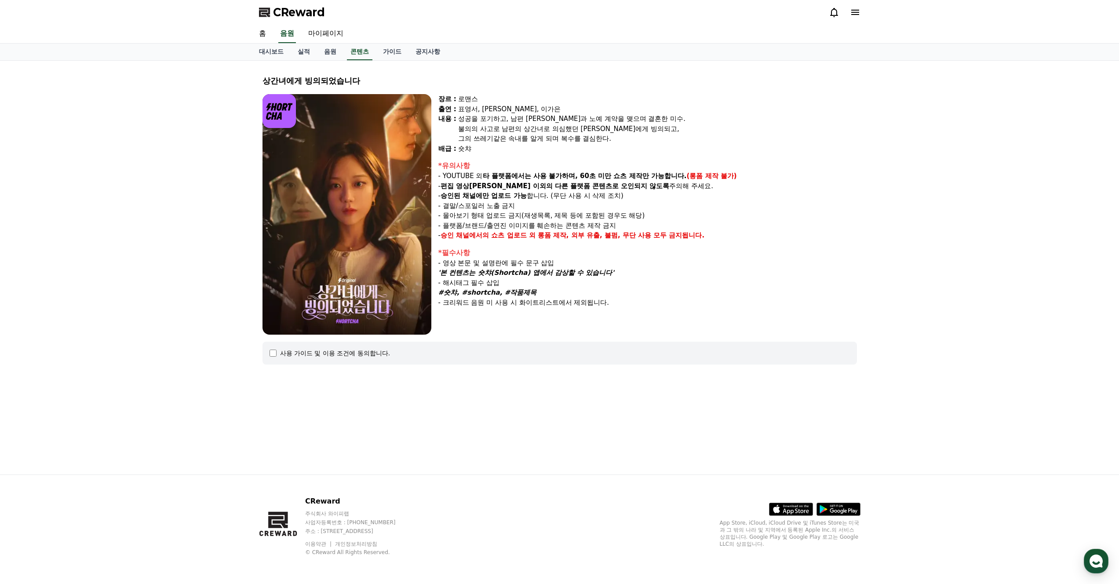
drag, startPoint x: 440, startPoint y: 199, endPoint x: 514, endPoint y: 209, distance: 74.1
click at [514, 209] on div "*유의사항 - YOUTUBE 외 타 플랫폼에서는 사용 불가하며, 60초 미만 쇼츠 제작만 가능합니다. (롱폼 제작 불가) - 편집 영상이 숏챠…" at bounding box center [647, 201] width 419 height 80
click at [514, 209] on p "- 결말/스포일러 노출 금지" at bounding box center [647, 206] width 419 height 10
drag, startPoint x: 453, startPoint y: 214, endPoint x: 499, endPoint y: 216, distance: 45.3
click at [499, 216] on p "- 몰아보기 형태 업로드 금지(재생목록, 제목 등에 포함된 경우도 해당)" at bounding box center [647, 216] width 419 height 10
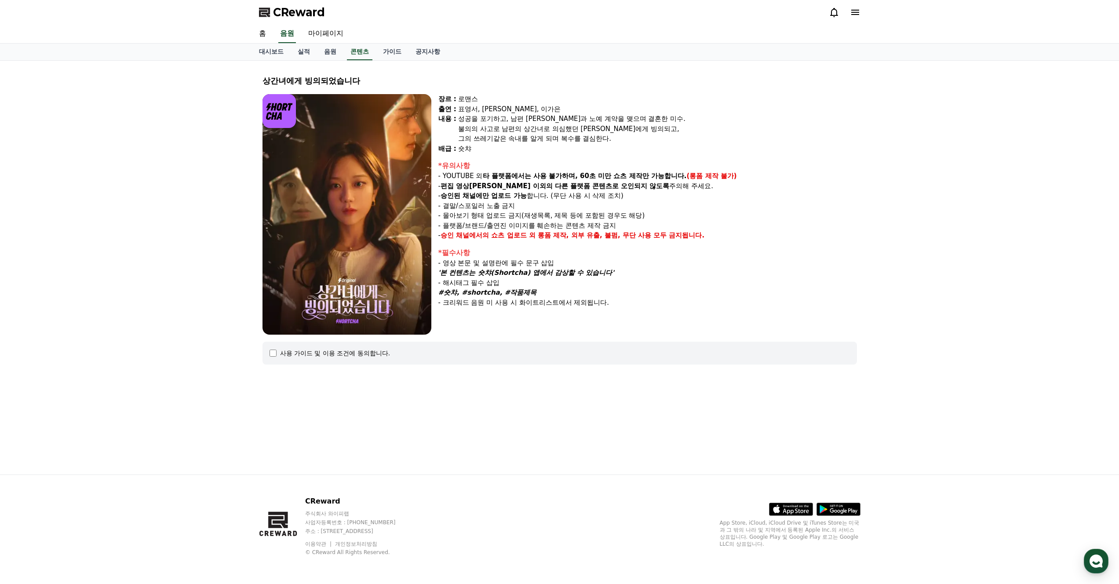
click at [499, 216] on p "- 몰아보기 형태 업로드 금지(재생목록, 제목 등에 포함된 경우도 해당)" at bounding box center [647, 216] width 419 height 10
drag, startPoint x: 454, startPoint y: 214, endPoint x: 496, endPoint y: 218, distance: 42.4
click at [496, 218] on p "- 몰아보기 형태 업로드 금지(재생목록, 제목 등에 포함된 경우도 해당)" at bounding box center [647, 216] width 419 height 10
drag, startPoint x: 474, startPoint y: 215, endPoint x: 509, endPoint y: 219, distance: 34.5
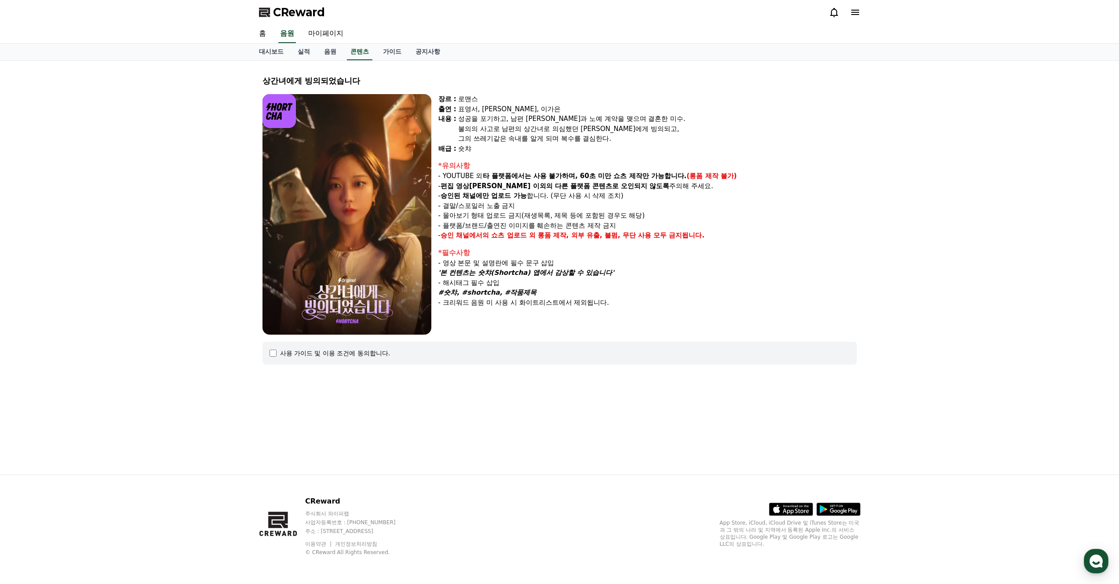
click at [509, 219] on p "- 몰아보기 형태 업로드 금지(재생목록, 제목 등에 포함된 경우도 해당)" at bounding box center [647, 216] width 419 height 10
drag, startPoint x: 516, startPoint y: 218, endPoint x: 562, endPoint y: 215, distance: 46.7
click at [562, 215] on p "- 몰아보기 형태 업로드 금지(재생목록, 제목 등에 포함된 경우도 해당)" at bounding box center [647, 216] width 419 height 10
click at [570, 216] on p "- 몰아보기 형태 업로드 금지(재생목록, 제목 등에 포함된 경우도 해당)" at bounding box center [647, 216] width 419 height 10
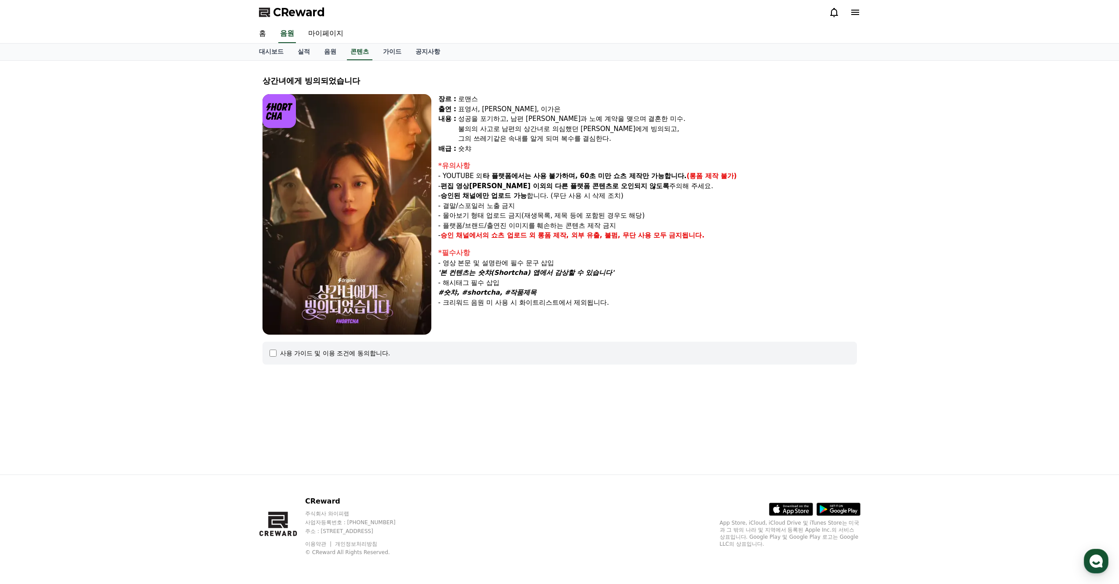
drag, startPoint x: 540, startPoint y: 215, endPoint x: 588, endPoint y: 217, distance: 48.4
click at [588, 217] on p "- 몰아보기 형태 업로드 금지(재생목록, 제목 등에 포함된 경우도 해당)" at bounding box center [647, 216] width 419 height 10
drag, startPoint x: 556, startPoint y: 216, endPoint x: 610, endPoint y: 220, distance: 54.2
click at [610, 220] on p "- 몰아보기 형태 업로드 금지(재생목록, 제목 등에 포함된 경우도 해당)" at bounding box center [647, 216] width 419 height 10
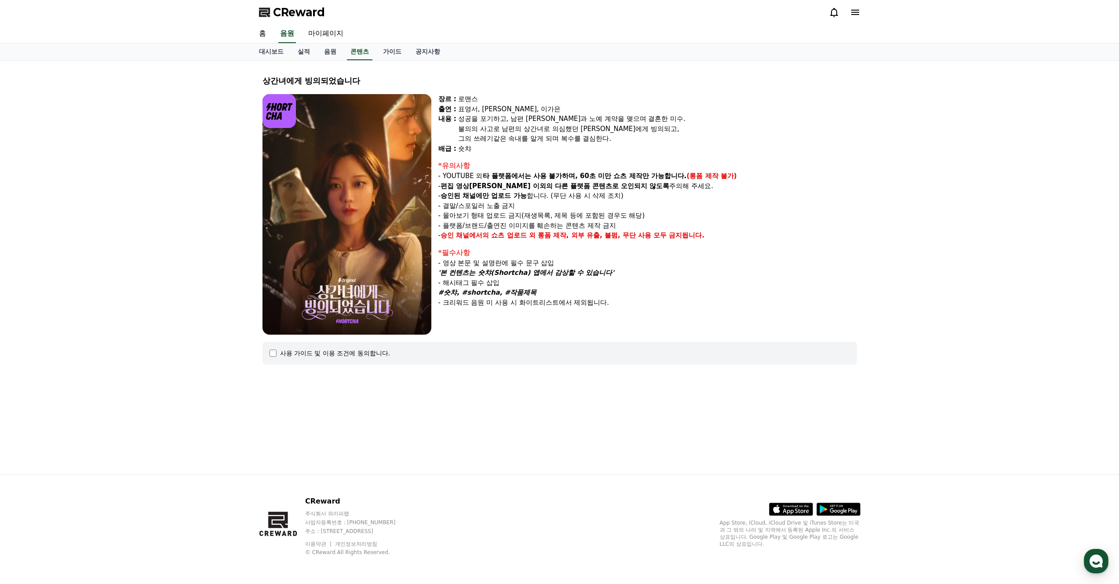
click at [610, 220] on p "- 몰아보기 형태 업로드 금지(재생목록, 제목 등에 포함된 경우도 해당)" at bounding box center [647, 216] width 419 height 10
drag, startPoint x: 583, startPoint y: 216, endPoint x: 539, endPoint y: 213, distance: 44.5
click at [539, 213] on p "- 몰아보기 형태 업로드 금지(재생목록, 제목 등에 포함된 경우도 해당)" at bounding box center [647, 216] width 419 height 10
drag, startPoint x: 521, startPoint y: 213, endPoint x: 586, endPoint y: 217, distance: 65.2
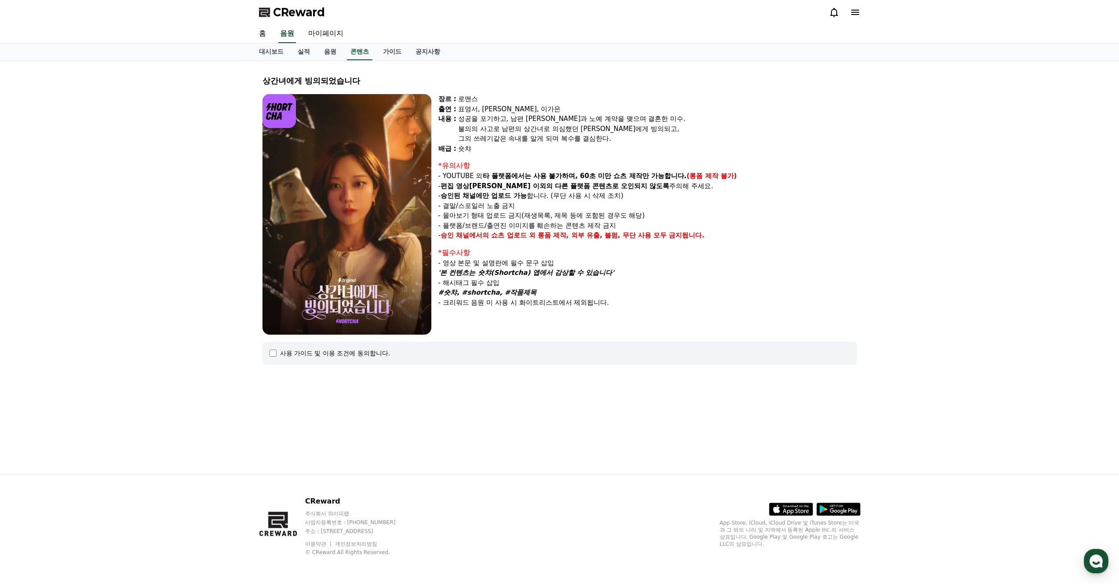
click at [586, 217] on p "- 몰아보기 형태 업로드 금지(재생목록, 제목 등에 포함된 경우도 해당)" at bounding box center [647, 216] width 419 height 10
drag, startPoint x: 574, startPoint y: 216, endPoint x: 515, endPoint y: 213, distance: 59.4
click at [515, 213] on p "- 몰아보기 형태 업로드 금지(재생목록, 제목 등에 포함된 경우도 해당)" at bounding box center [647, 216] width 419 height 10
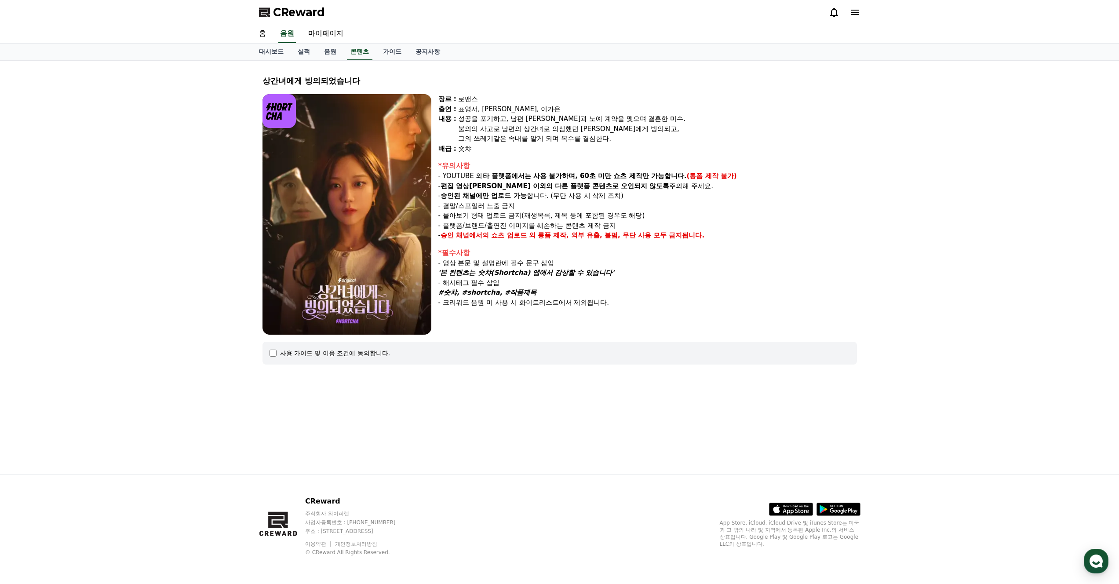
drag
click at [590, 217] on p "- 몰아보기 형태 업로드 금지(재생목록, 제목 등에 포함된 경우도 해당)" at bounding box center [647, 216] width 419 height 10
click at [591, 217] on p "- 몰아보기 형태 업로드 금지(재생목록, 제목 등에 포함된 경우도 해당)" at bounding box center [647, 216] width 419 height 10
click at [503, 224] on p "- 플랫폼/브랜드/출연진 이미지를 훼손하는 콘텐츠 제작 금지" at bounding box center [647, 226] width 419 height 10
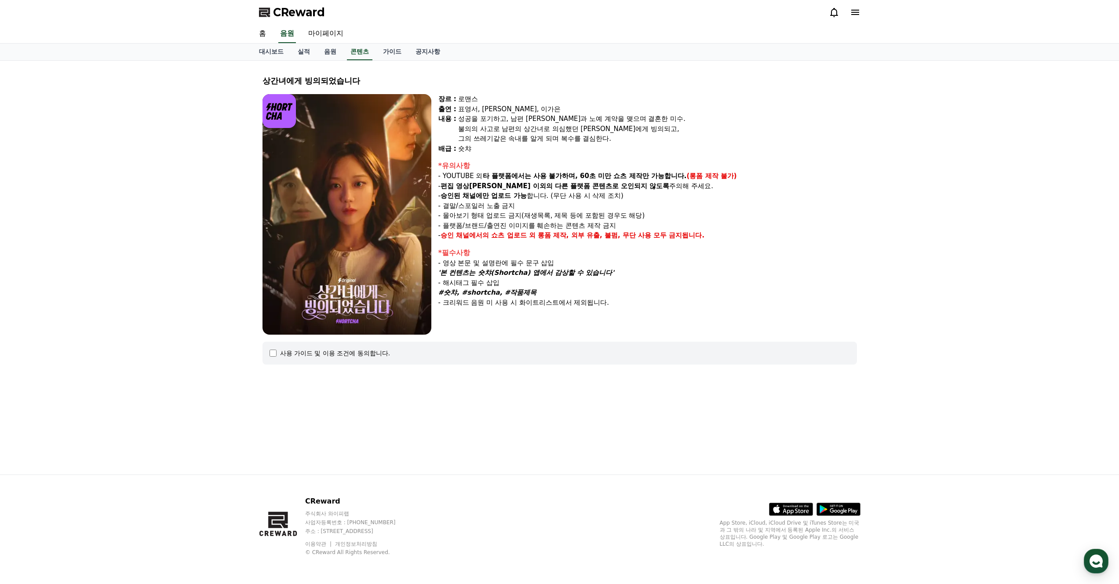
click at [462, 223] on p "- 플랫폼/브랜드/출연진 이미지를 훼손하는 콘텐츠 제작 금지" at bounding box center [647, 226] width 419 height 10
click at [483, 224] on p "- 플랫폼/브랜드/출연진 이미지를 훼손하는 콘텐츠 제작 금지" at bounding box center [647, 226] width 419 height 10
click at [484, 224] on p "- 플랫폼/브랜드/출연진 이미지를 훼손하는 콘텐츠 제작 금지" at bounding box center [647, 226] width 419 height 10
click at [574, 221] on p "- 플랫폼/브랜드/출연진 이미지를 훼손하는 콘텐츠 제작 금지" at bounding box center [647, 226] width 419 height 10
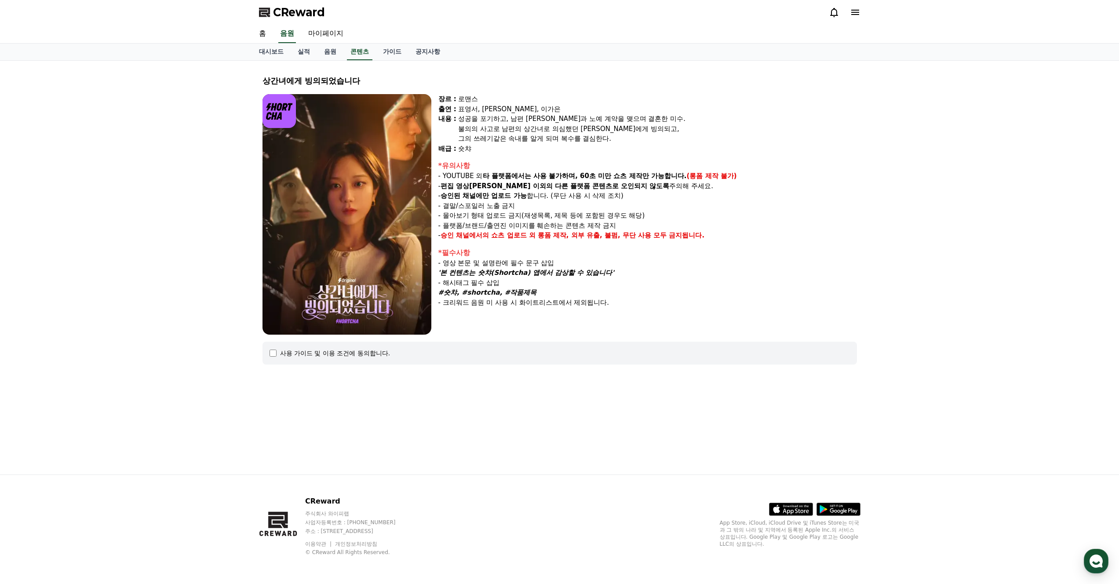
click at [593, 225] on p "- 플랫폼/브랜드/출연진 이미지를 훼손하는 콘텐츠 제작 금지" at bounding box center [647, 226] width 419 height 10
click at [554, 224] on p "- 플랫폼/브랜드/출연진 이미지를 훼손하는 콘텐츠 제작 금지" at bounding box center [647, 226] width 419 height 10
click at [561, 235] on p "- 승인 채널에서의 쇼츠 업로드 외 롱폼 제작, 외부 유출, 불펌, 무단 사용 모두 금지됩니다." at bounding box center [647, 235] width 419 height 10
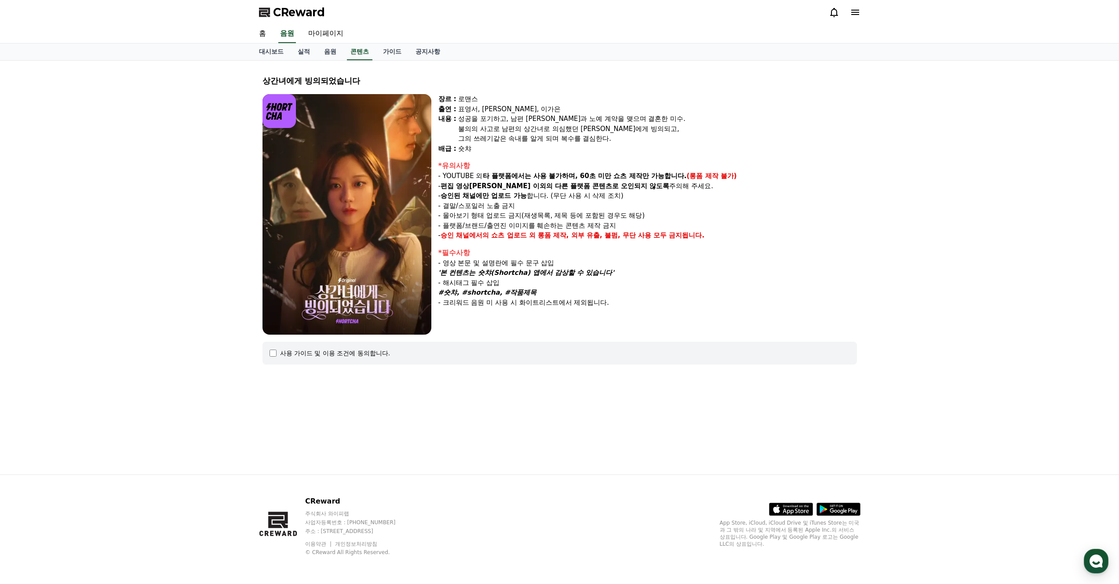
click at [561, 235] on strong "롱폼 제작, 외부 유출, 불펌, 무단 사용 모두 금지됩니다." at bounding box center [621, 235] width 167 height 8
click at [642, 234] on strong "롱폼 제작, 외부 유출, 불펌, 무단 사용 모두 금지됩니다." at bounding box center [621, 235] width 167 height 8
click at [643, 234] on strong "롱폼 제작, 외부 유출, 불펌, 무단 사용 모두 금지됩니다." at bounding box center [621, 235] width 167 height 8
click at [496, 238] on p "- 승인 채널에서의 쇼츠 업로드 외 롱폼 제작, 외부 유출, 불펌, 무단 사용 모두 금지됩니다." at bounding box center [647, 235] width 419 height 10
click at [496, 238] on strong "승인 채널에서의 쇼츠 업로드 외" at bounding box center [488, 235] width 95 height 8
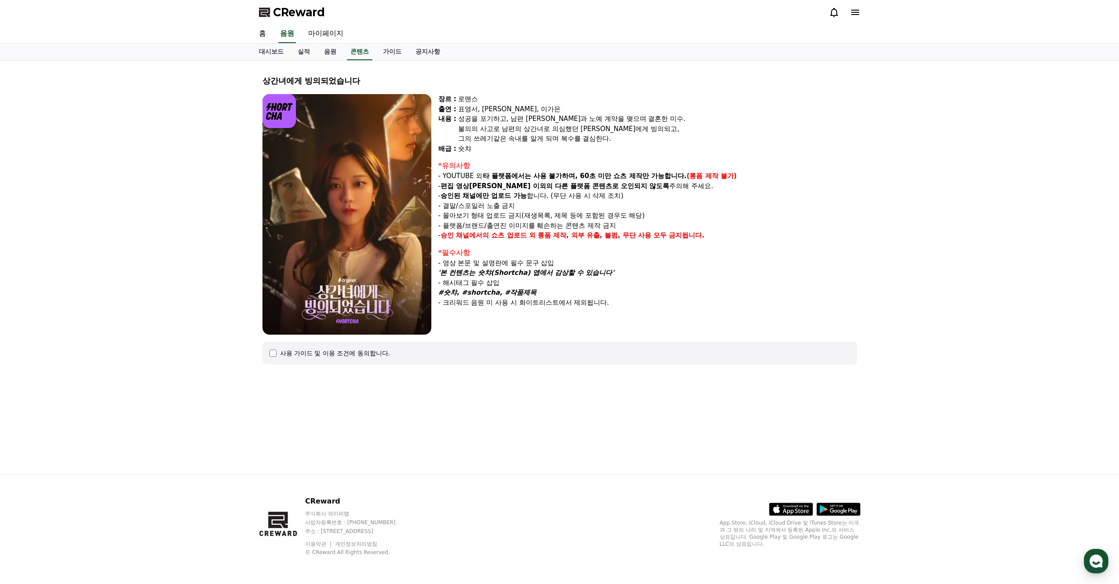
click at [557, 235] on p "- 승인 채널에서의 쇼츠 업로드 외 롱폼 제작, 외부 유출, 불펌, 무단 사용 모두 금지됩니다." at bounding box center [647, 235] width 419 height 10
click at [557, 235] on strong "롱폼 제작, 외부 유출, 불펌, 무단 사용 모두 금지됩니다." at bounding box center [621, 235] width 167 height 8
click at [616, 236] on p "- 승인 채널에서의 쇼츠 업로드 외 롱폼 제작, 외부 유출, 불펌, 무단 사용 모두 금지됩니다." at bounding box center [647, 235] width 419 height 10
click at [616, 236] on strong "롱폼 제작, 외부 유출, 불펌, 무단 사용 모두 금지됩니다." at bounding box center [621, 235] width 167 height 8
click at [604, 237] on strong "롱폼 제작, 외부 유출, 불펌, 무단 사용 모두 금지됩니다." at bounding box center [621, 235] width 167 height 8
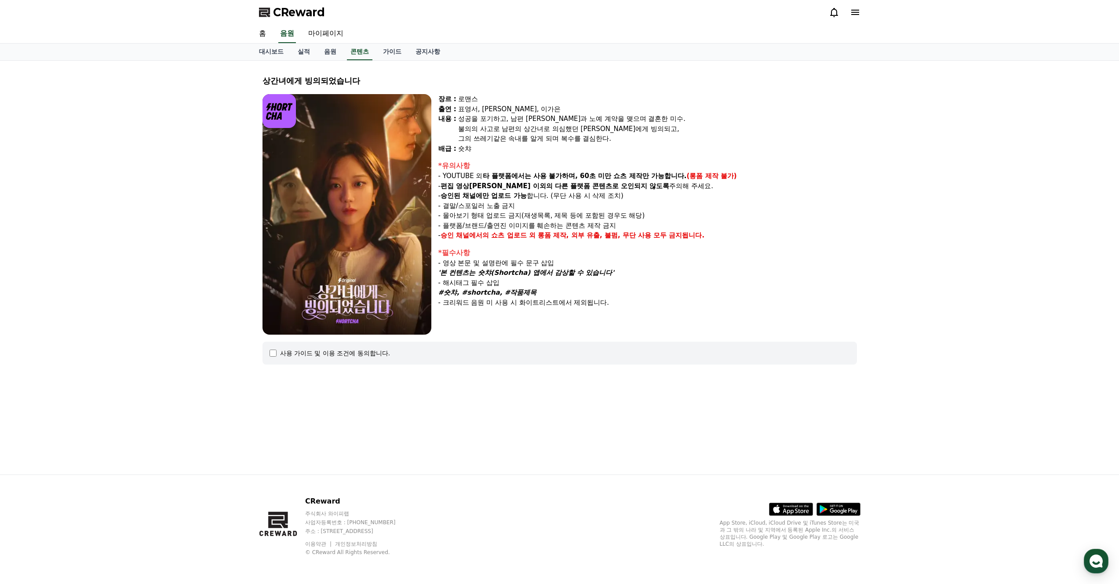
click at [604, 237] on strong "롱폼 제작, 외부 유출, 불펌, 무단 사용 모두 금지됩니다." at bounding box center [621, 235] width 167 height 8
click at [518, 266] on p "- 영상 본문 및 설명란에 필수 문구 삽입" at bounding box center [647, 263] width 419 height 10
click at [558, 274] on em "'본 컨텐츠는 숏챠(Shortcha) 앱에서 감상할 수 있습니다'" at bounding box center [526, 273] width 176 height 8
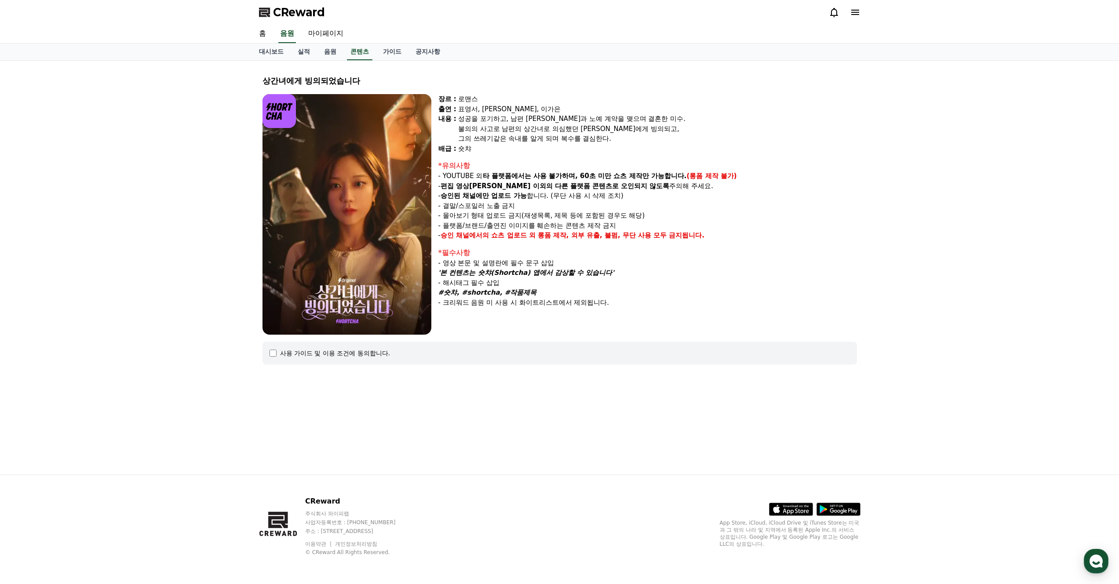
click at [489, 290] on em "#숏챠, #shortcha, #작품제목" at bounding box center [487, 292] width 99 height 8
click at [519, 299] on div "*필수사항 - 영상 본문 및 설명란에 필수 문구 삽입 '본 컨텐츠는 숏챠(Shortcha) 앱에서 감상할 수 있습니다' - 해시태그 필수 삽입…" at bounding box center [647, 278] width 419 height 60
click at [519, 299] on p "- 크리워드 음원 미 사용 시 화이트리스트에서 제외됩니다." at bounding box center [647, 303] width 419 height 10
click at [538, 302] on p "- 크리워드 음원 미 사용 시 화이트리스트에서 제외됩니다." at bounding box center [647, 303] width 419 height 10
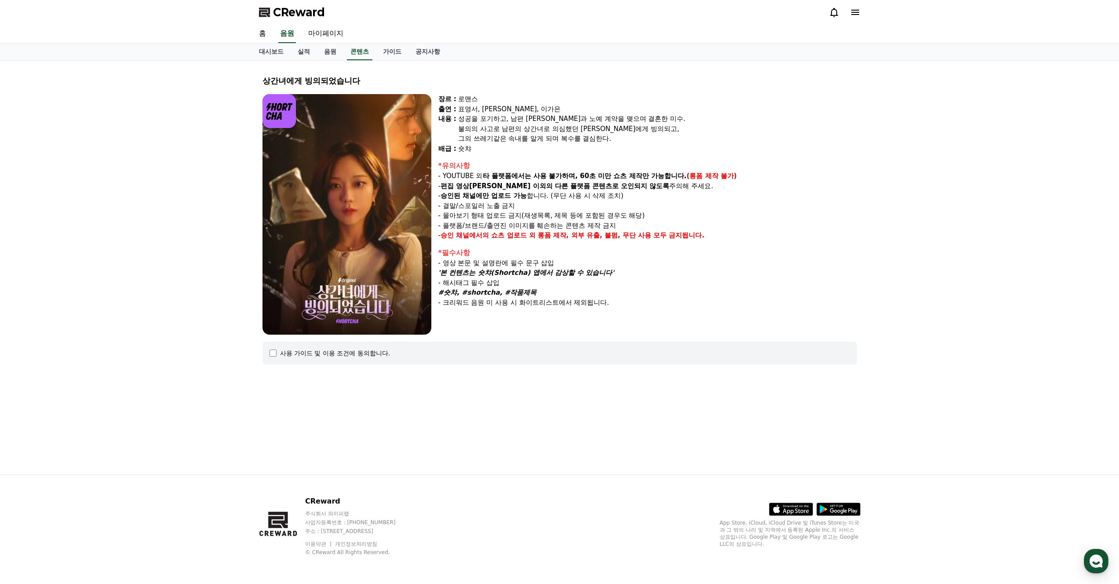
click at [538, 302] on p "- 크리워드 음원 미 사용 시 화이트리스트에서 제외됩니다." at bounding box center [647, 303] width 419 height 10
click at [538, 303] on p "- 크리워드 음원 미 사용 시 화이트리스트에서 제외됩니다." at bounding box center [647, 303] width 419 height 10
click at [527, 302] on p "- 크리워드 음원 미 사용 시 화이트리스트에서 제외됩니다." at bounding box center [647, 303] width 419 height 10
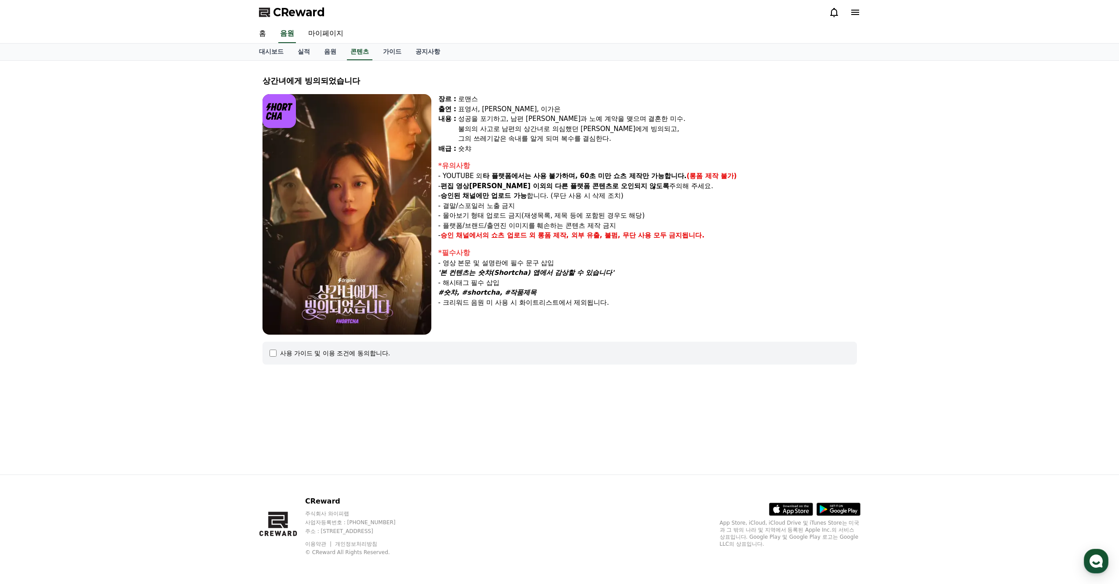
click at [528, 299] on div "*필수사항 - 영상 본문 및 설명란에 필수 문구 삽입 '본 컨텐츠는 숏챠(Shortcha) 앱에서 감상할 수 있습니다' - 해시태그 필수 삽입…" at bounding box center [647, 278] width 419 height 60
click at [528, 299] on p "- 크리워드 음원 미 사용 시 화이트리스트에서 제외됩니다." at bounding box center [647, 303] width 419 height 10
click at [536, 303] on p "- 크리워드 음원 미 사용 시 화이트리스트에서 제외됩니다." at bounding box center [647, 303] width 419 height 10
click at [446, 304] on p "- 크리워드 음원 미 사용 시 화이트리스트에서 제외됩니다." at bounding box center [647, 303] width 419 height 10
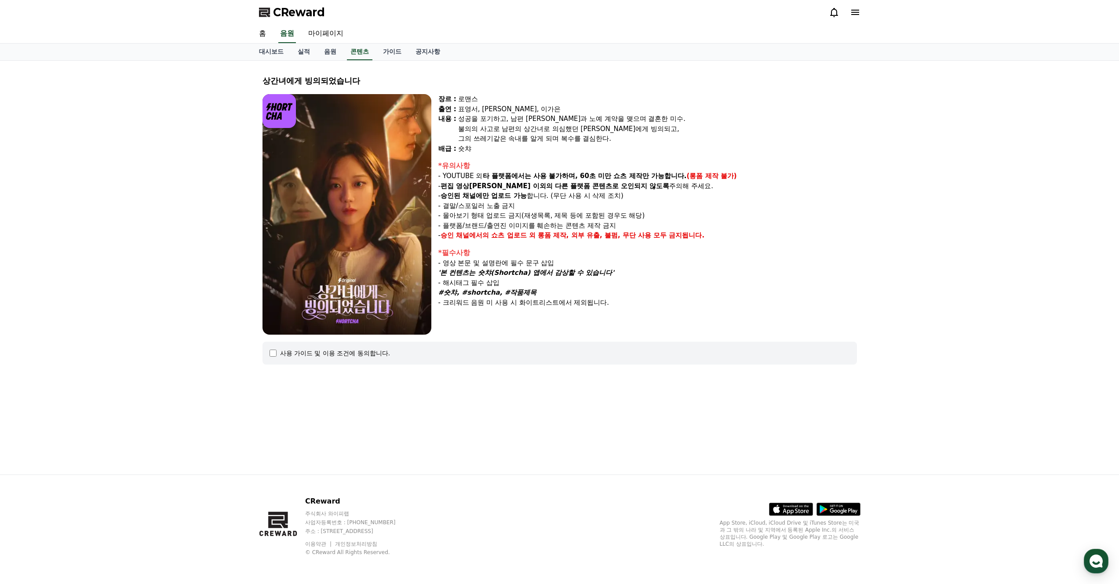
click at [446, 304] on p "- 크리워드 음원 미 사용 시 화이트리스트에서 제외됩니다." at bounding box center [647, 303] width 419 height 10
click at [569, 301] on p "- 크리워드 음원 미 사용 시 화이트리스트에서 제외됩니다." at bounding box center [647, 303] width 419 height 10
click at [496, 304] on p "- 크리워드 음원 미 사용 시 화이트리스트에서 제외됩니다." at bounding box center [647, 303] width 419 height 10
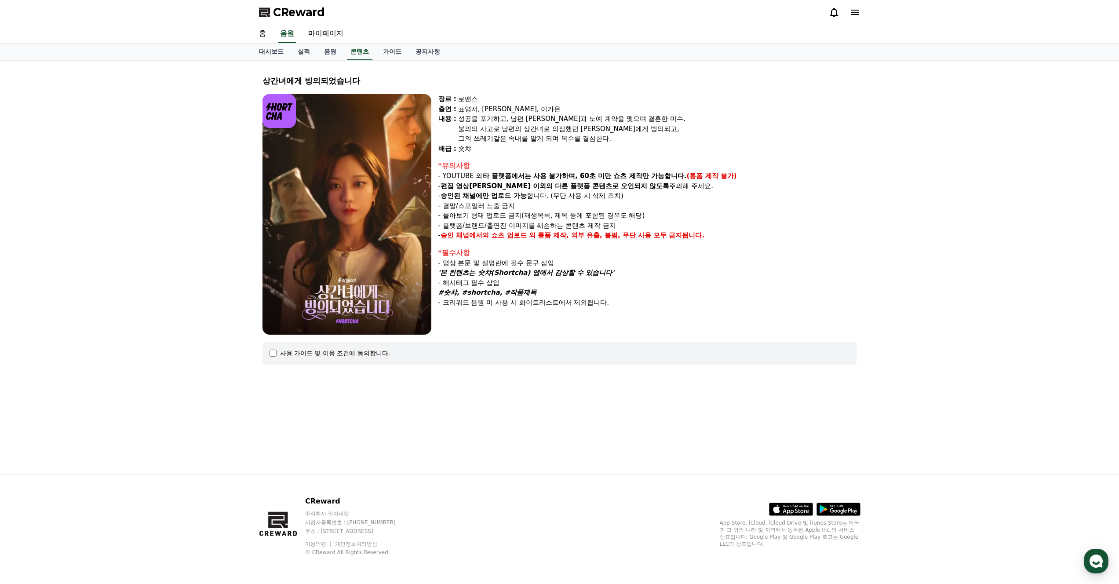
click at [584, 307] on div "장르 : 로맨스 출연 : 표영서, 권혁현, 이가은 내용 : 성공을 포기하고, 남편 수혁과 노예 계약을 맺으며 결혼한 미수. 불의의 사고로 남편…" at bounding box center [647, 214] width 419 height 241
click at [584, 307] on p "- 크리워드 음원 미 사용 시 화이트리스트에서 제외됩니다." at bounding box center [647, 303] width 419 height 10
click at [460, 307] on p "- 크리워드 음원 미 사용 시 화이트리스트에서 제외됩니다." at bounding box center [647, 303] width 419 height 10
click at [460, 306] on p "- 크리워드 음원 미 사용 시 화이트리스트에서 제외됩니다." at bounding box center [647, 303] width 419 height 10
click at [547, 304] on p "- 크리워드 음원 미 사용 시 화이트리스트에서 제외됩니다." at bounding box center [647, 303] width 419 height 10
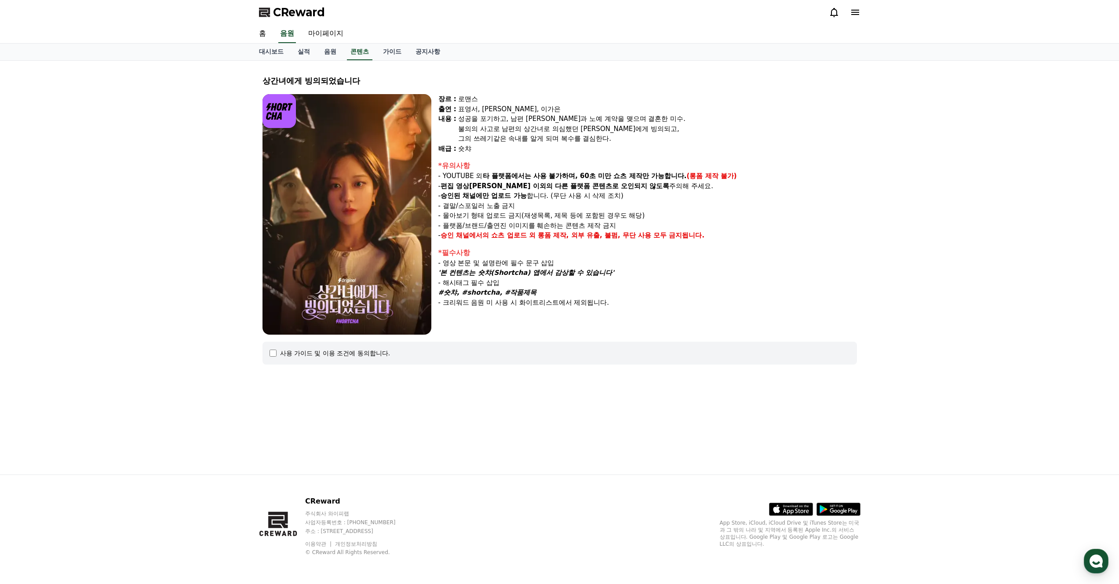
click at [547, 304] on p "- 크리워드 음원 미 사용 시 화이트리스트에서 제외됩니다." at bounding box center [647, 303] width 419 height 10
click at [461, 308] on div "장르 : 로맨스 출연 : 표영서, 권혁현, 이가은 내용 : 성공을 포기하고, 남편 수혁과 노예 계약을 맺으며 결혼한 미수. 불의의 사고로 남편…" at bounding box center [647, 214] width 419 height 241
click at [461, 307] on div "장르 : 로맨스 출연 : 표영서, 권혁현, 이가은 내용 : 성공을 포기하고, 남편 수혁과 노예 계약을 맺으며 결혼한 미수. 불의의 사고로 남편…" at bounding box center [647, 214] width 419 height 241
click at [450, 306] on p "- 크리워드 음원 미 사용 시 화이트리스트에서 제외됩니다." at bounding box center [647, 303] width 419 height 10
click at [534, 301] on p "- 크리워드 음원 미 사용 시 화이트리스트에서 제외됩니다." at bounding box center [647, 303] width 419 height 10
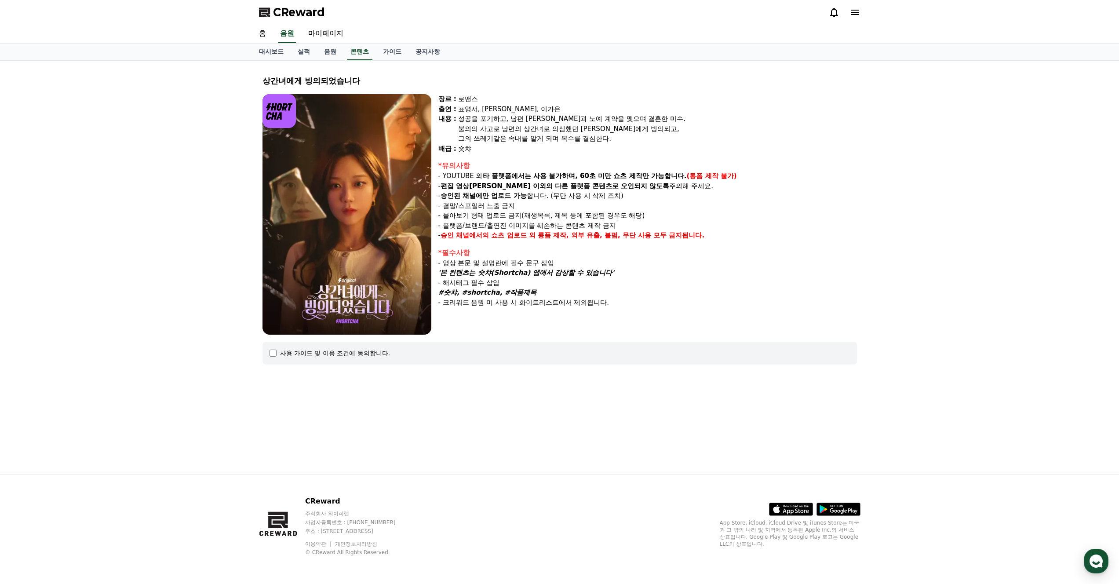
click at [535, 301] on p "- 크리워드 음원 미 사용 시 화이트리스트에서 제외됩니다." at bounding box center [647, 303] width 419 height 10
click at [471, 308] on div "장르 : 로맨스 출연 : 표영서, 권혁현, 이가은 내용 : 성공을 포기하고, 남편 수혁과 노예 계약을 맺으며 결혼한 미수. 불의의 사고로 남편…" at bounding box center [647, 214] width 419 height 241
click at [544, 303] on p "- 크리워드 음원 미 사용 시 화이트리스트에서 제외됩니다." at bounding box center [647, 303] width 419 height 10
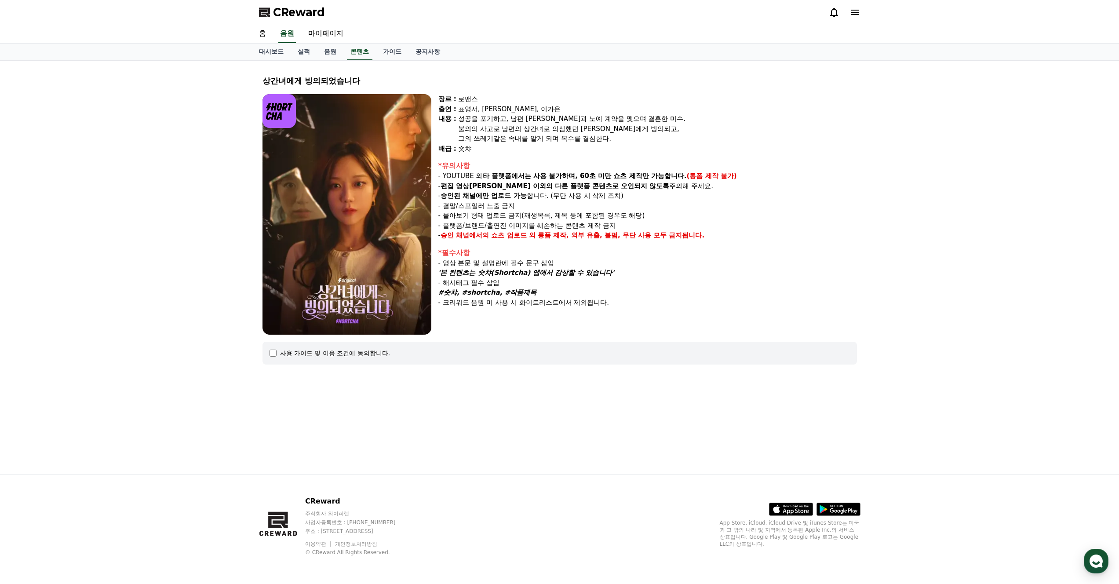
click at [612, 300] on div "*필수사항 - 영상 본문 및 설명란에 필수 문구 삽입 '본 컨텐츠는 숏챠(Shortcha) 앱에서 감상할 수 있습니다' - 해시태그 필수 삽입…" at bounding box center [647, 278] width 419 height 60
click at [612, 300] on p "- 크리워드 음원 미 사용 시 화이트리스트에서 제외됩니다." at bounding box center [647, 303] width 419 height 10
click at [493, 306] on p "- 크리워드 음원 미 사용 시 화이트리스트에서 제외됩니다." at bounding box center [647, 303] width 419 height 10
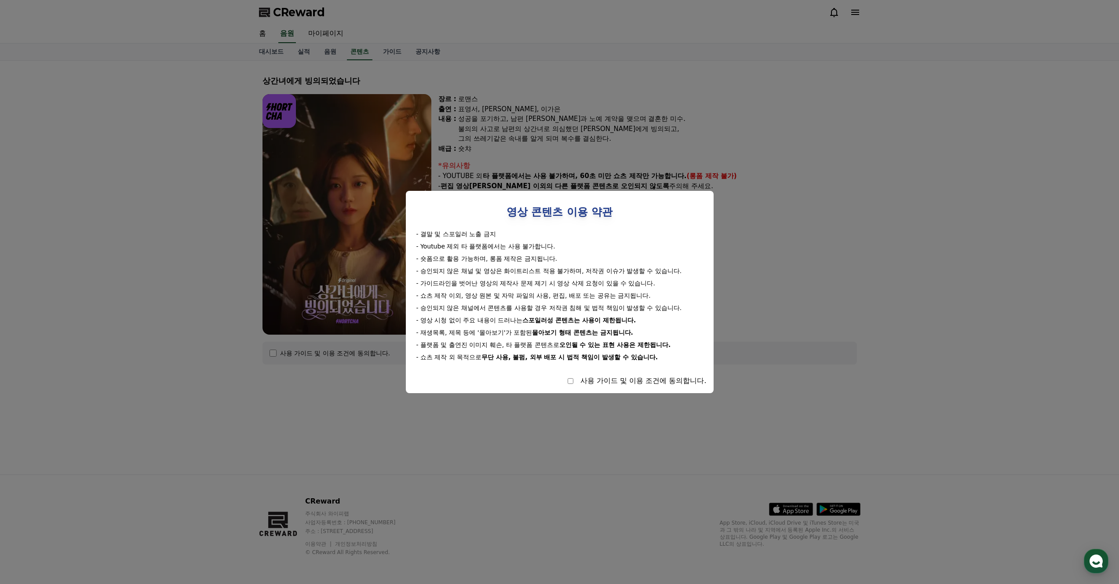
click at [575, 382] on div "사용 가이드 및 이용 조건에 동의합니다." at bounding box center [560, 381] width 294 height 11
click at [564, 383] on div "사용 가이드 및 이용 조건에 동의합니다." at bounding box center [560, 381] width 294 height 11
select select
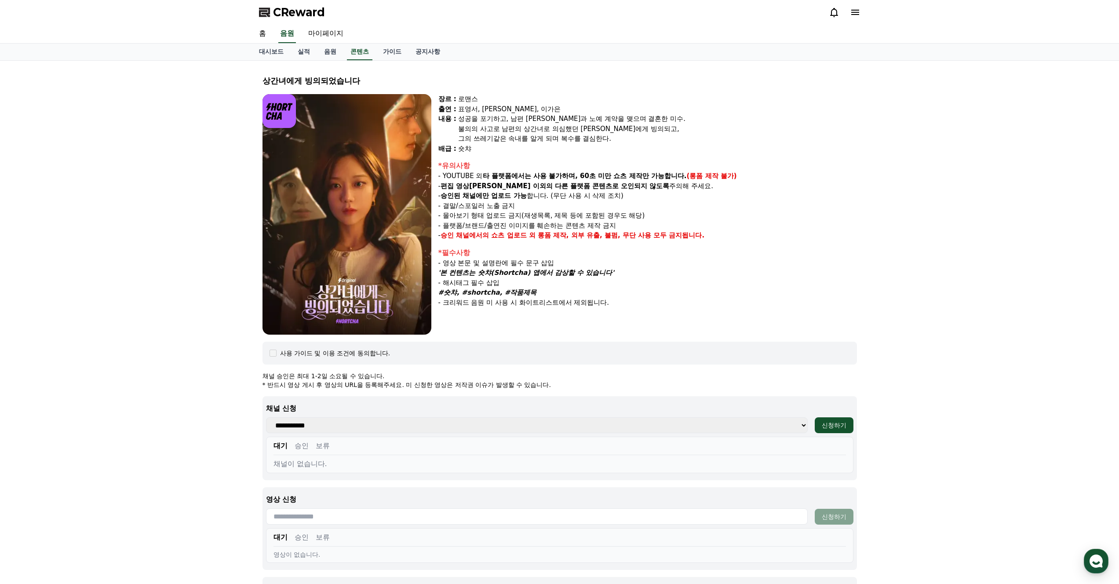
click at [356, 420] on select "**********" at bounding box center [537, 425] width 542 height 16
click at [322, 420] on select "**********" at bounding box center [537, 425] width 542 height 16
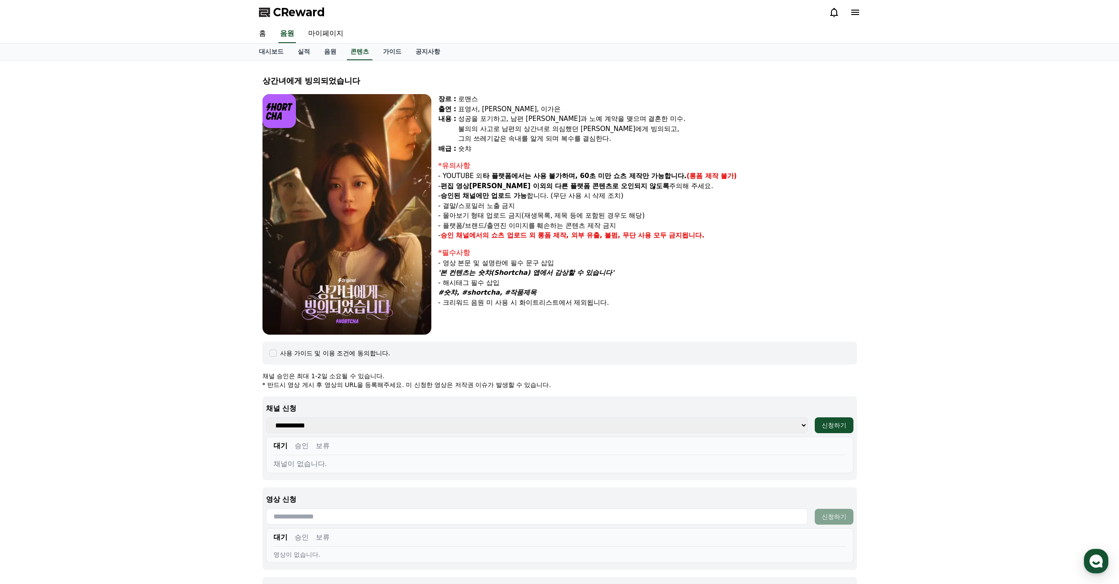
click at [419, 420] on select "**********" at bounding box center [537, 425] width 542 height 16
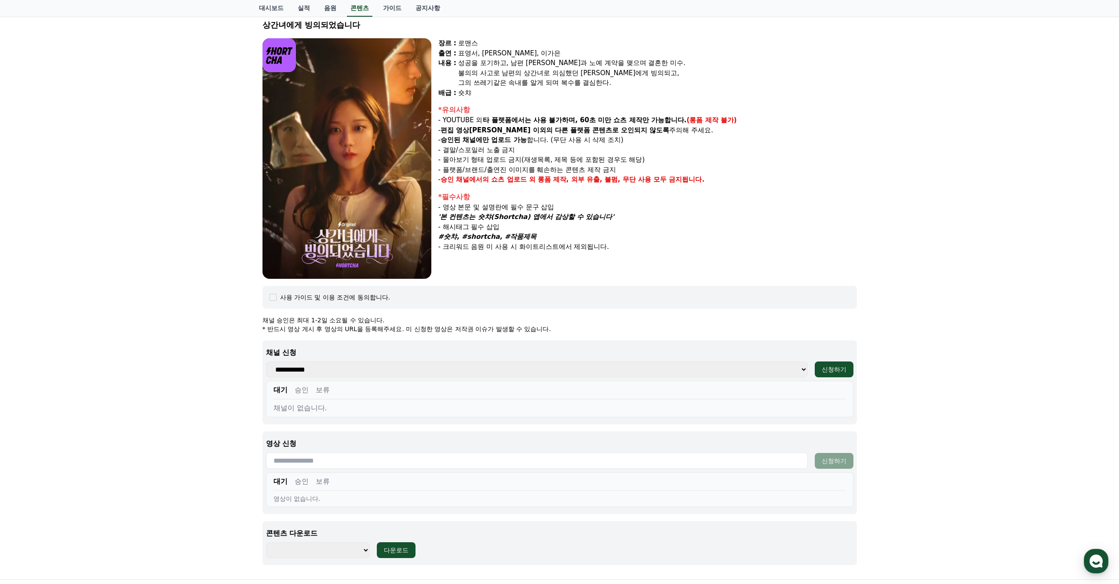
scroll to position [88, 0]
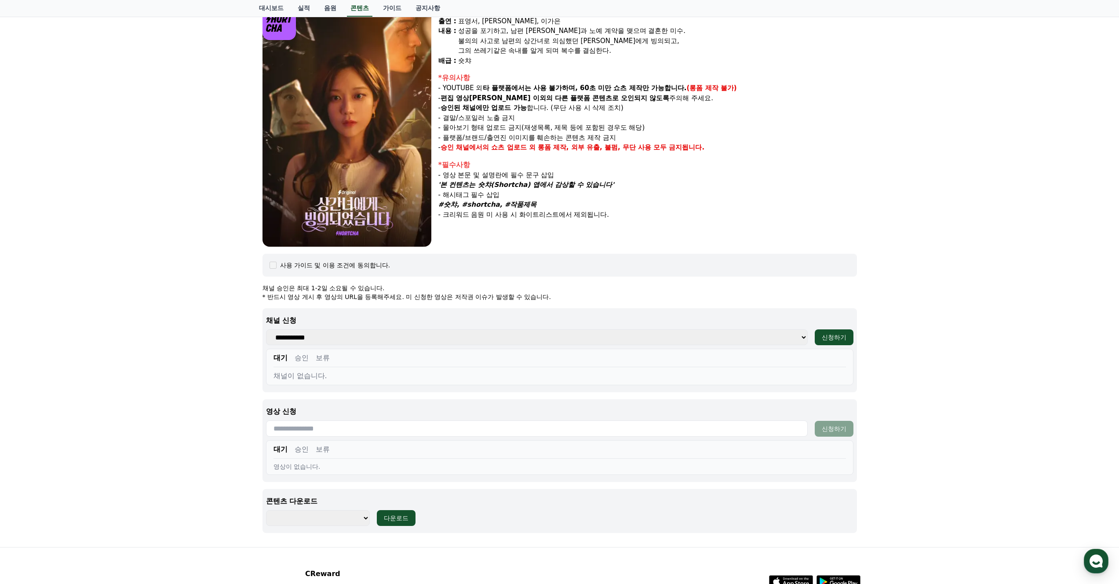
click at [298, 408] on p "영상 신청" at bounding box center [560, 411] width 588 height 11
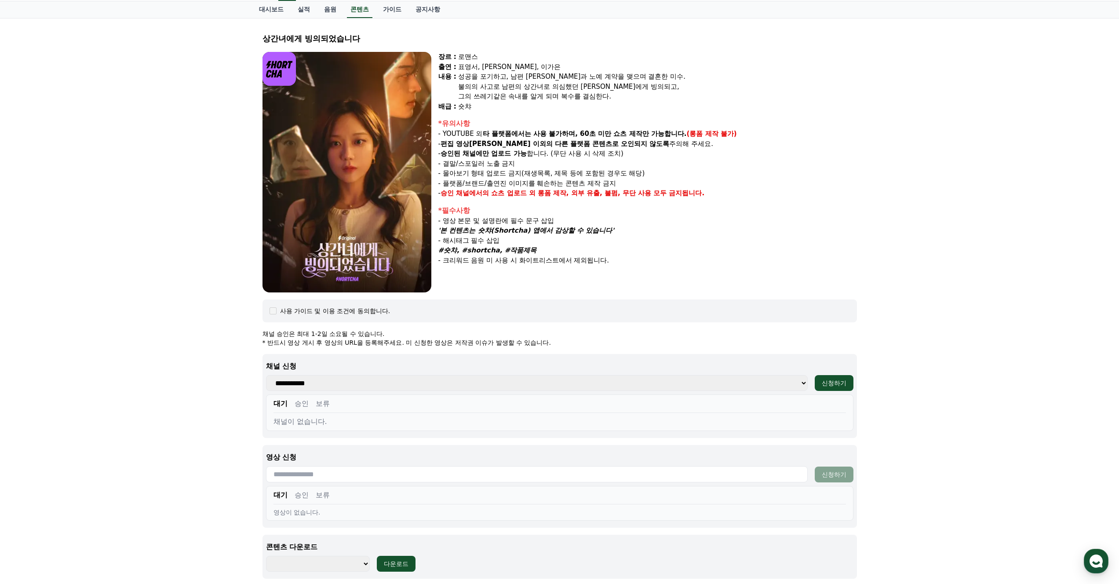
scroll to position [0, 0]
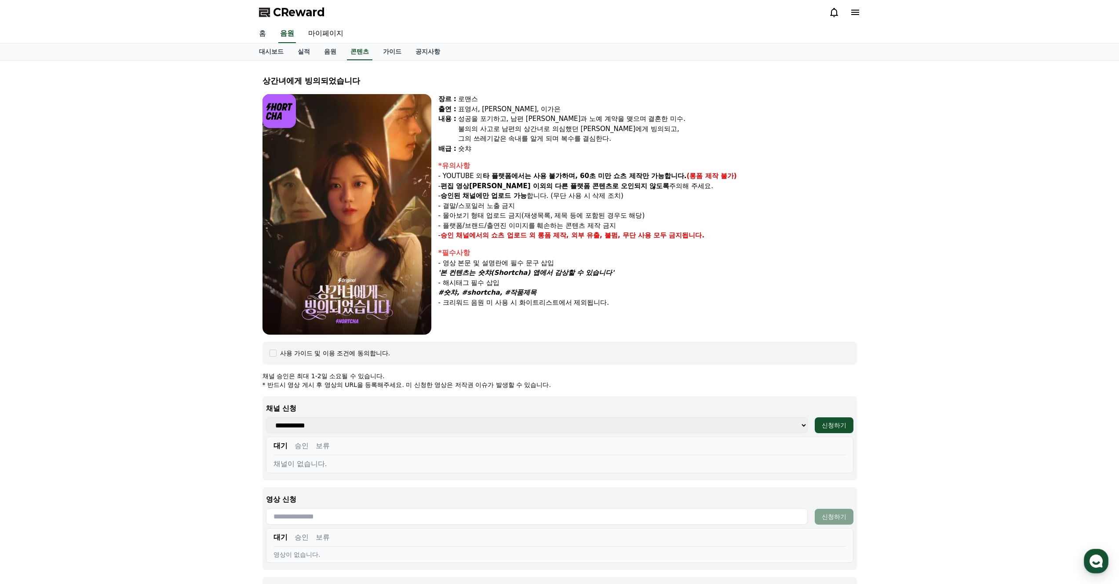
click at [263, 34] on link "홈" at bounding box center [262, 34] width 21 height 18
